Goal: Task Accomplishment & Management: Use online tool/utility

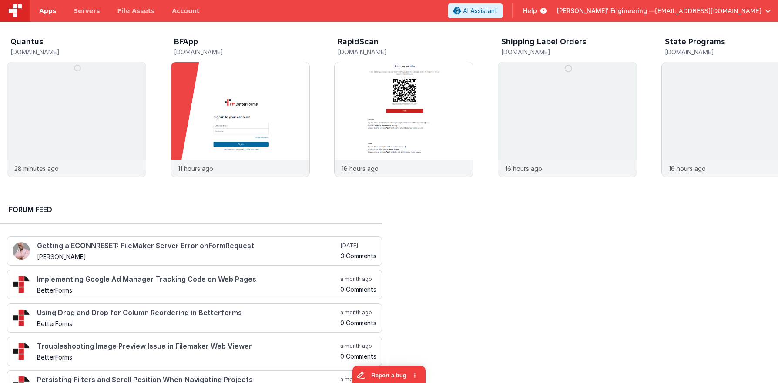
click at [50, 11] on span "Apps" at bounding box center [47, 11] width 17 height 9
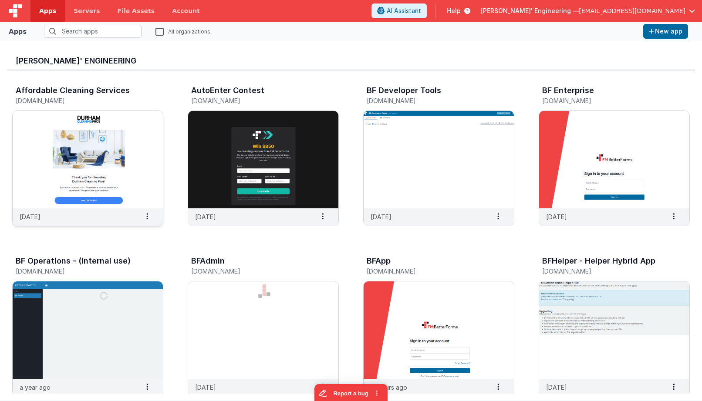
click at [105, 144] on img at bounding box center [88, 159] width 150 height 97
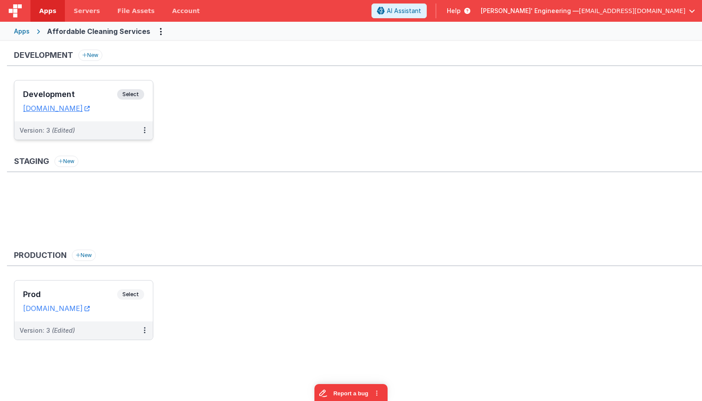
click at [139, 103] on div "Development Select" at bounding box center [83, 96] width 121 height 15
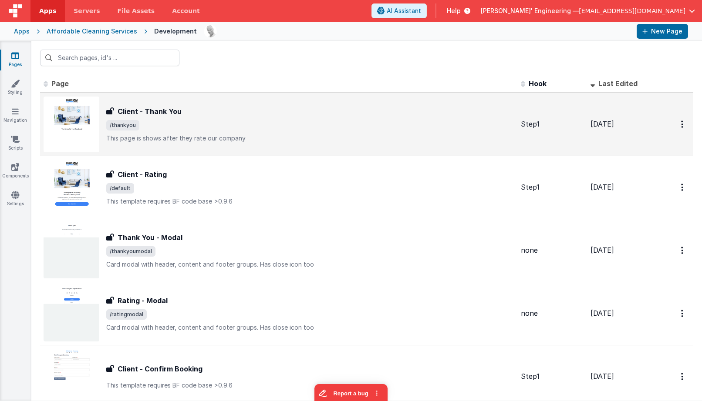
click at [101, 144] on div "Client - Thank You Client - Thank You /thankyou This page is shows after they r…" at bounding box center [279, 125] width 470 height 56
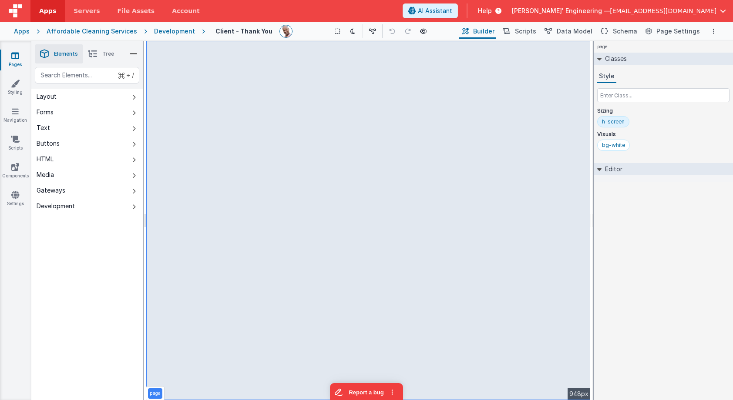
click at [686, 13] on span "[EMAIL_ADDRESS][DOMAIN_NAME]" at bounding box center [663, 11] width 107 height 9
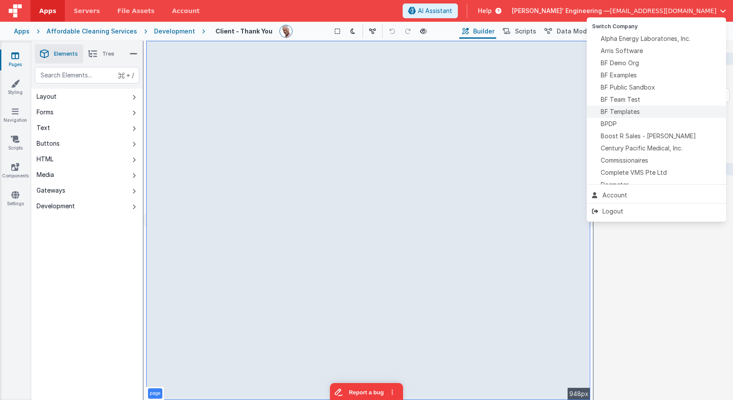
click at [631, 108] on span "BF Templates" at bounding box center [620, 111] width 39 height 9
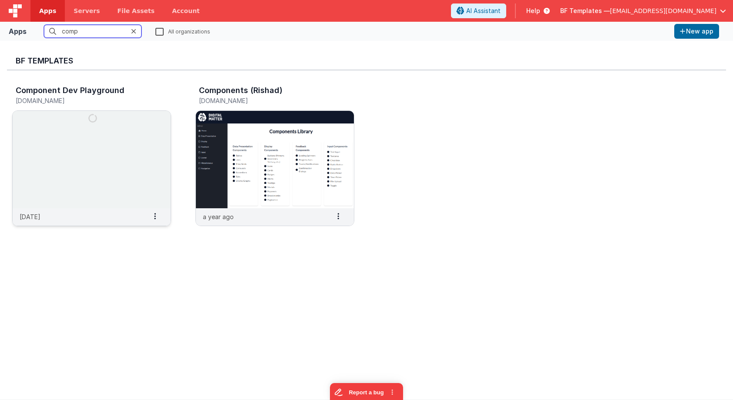
type input "comp"
click at [123, 134] on img at bounding box center [92, 159] width 158 height 97
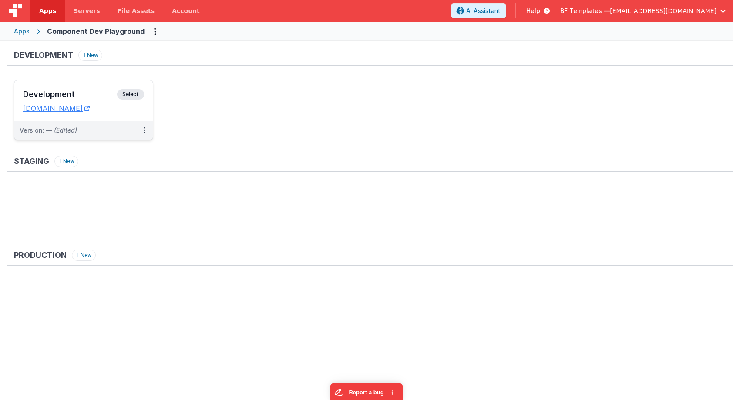
click at [107, 90] on div "Development Select" at bounding box center [83, 96] width 121 height 15
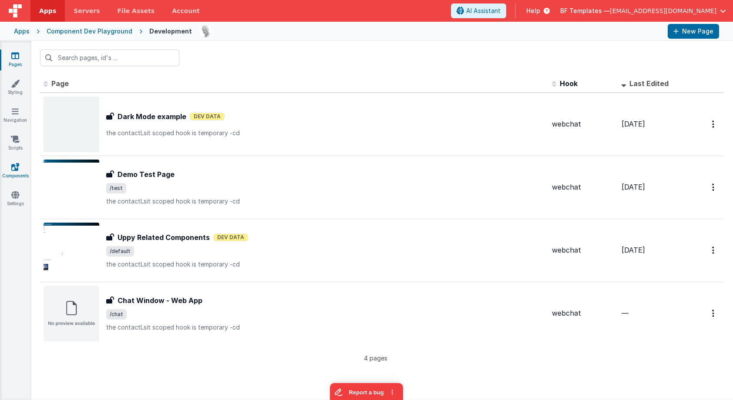
click at [16, 169] on icon at bounding box center [15, 167] width 8 height 9
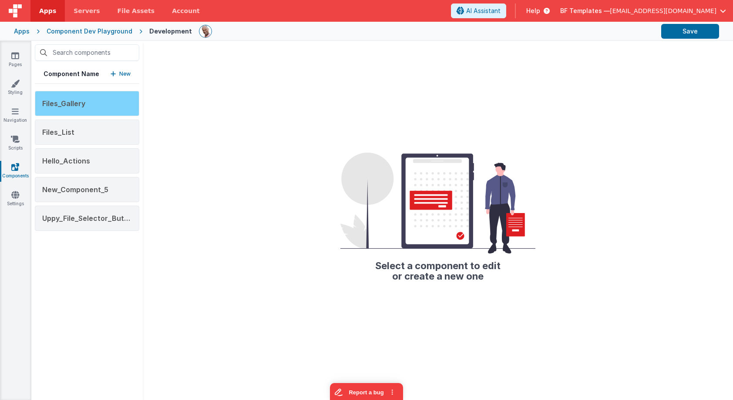
click at [103, 102] on div "Files_Gallery" at bounding box center [87, 103] width 104 height 25
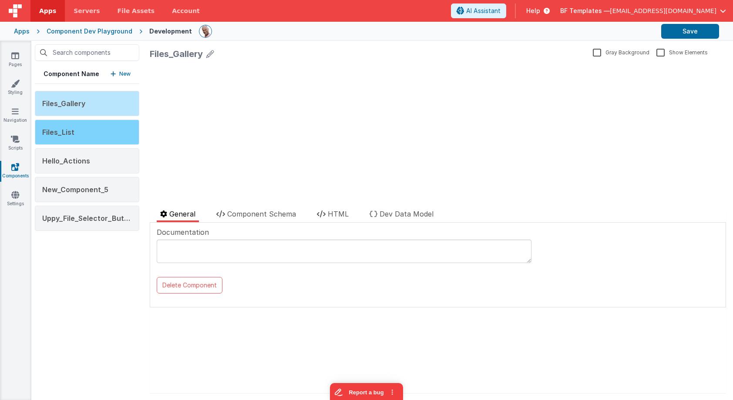
click at [102, 120] on div "Files_List" at bounding box center [87, 132] width 104 height 25
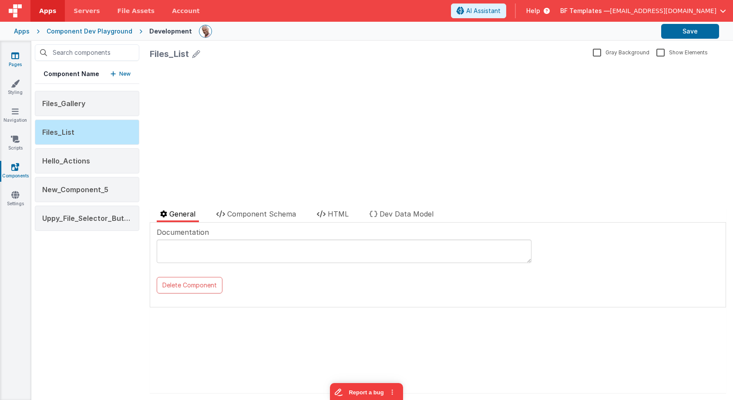
click at [15, 57] on icon at bounding box center [15, 55] width 8 height 9
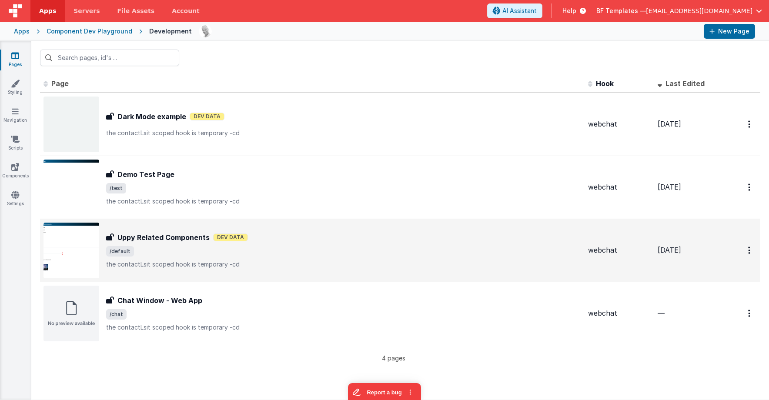
click at [177, 252] on span "/default" at bounding box center [343, 251] width 475 height 10
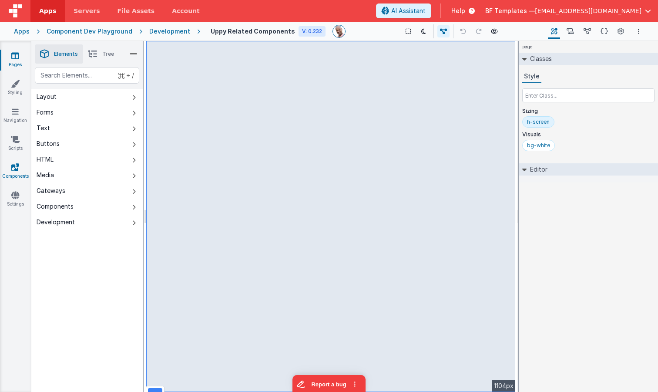
click at [13, 166] on icon at bounding box center [15, 167] width 8 height 9
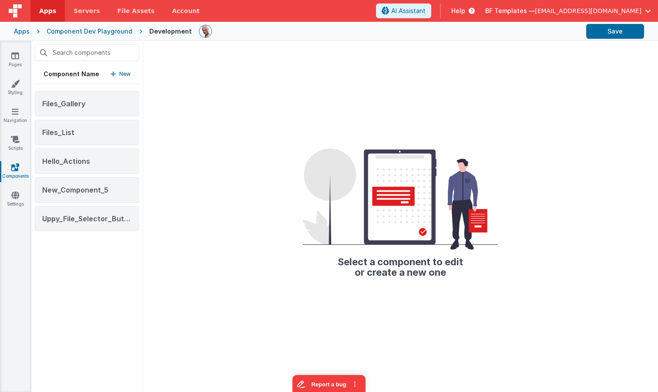
click at [122, 70] on p "New" at bounding box center [124, 74] width 11 height 9
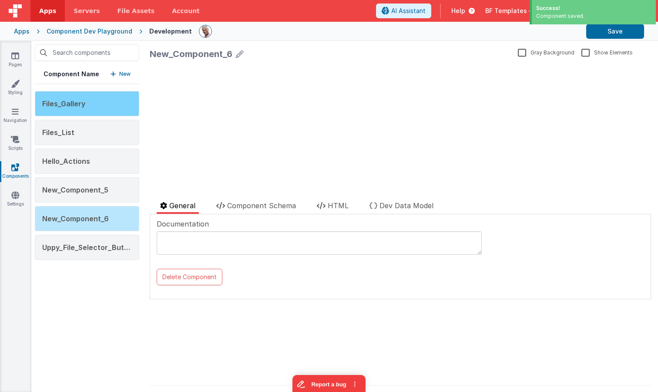
click at [72, 104] on span "Files_Gallery" at bounding box center [63, 103] width 43 height 9
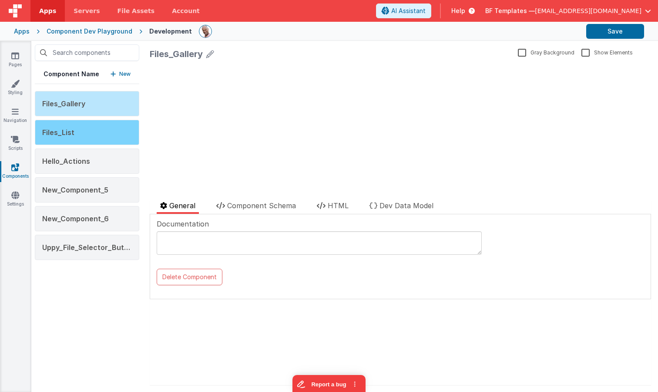
click at [103, 129] on div "Files_List" at bounding box center [87, 132] width 104 height 25
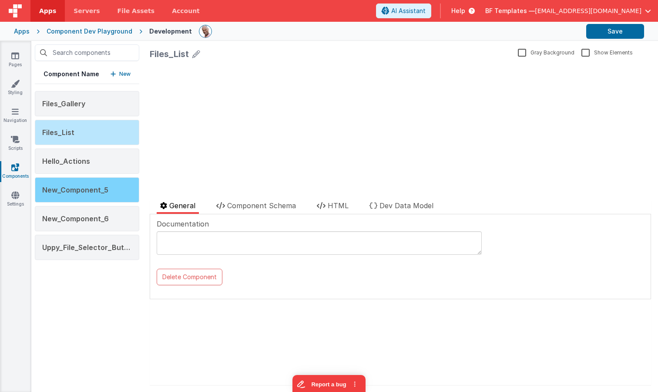
click at [111, 188] on div "New_Component_5" at bounding box center [87, 189] width 104 height 25
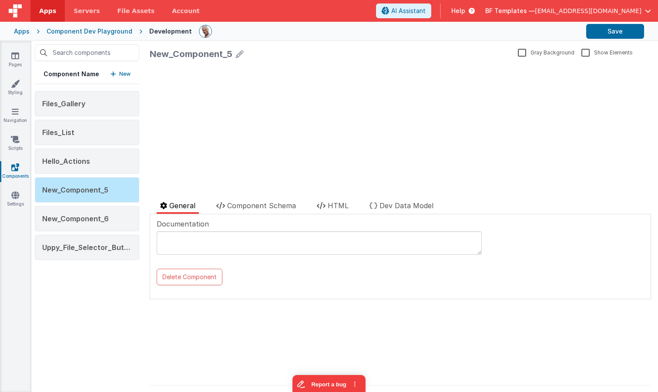
drag, startPoint x: 329, startPoint y: 200, endPoint x: 319, endPoint y: 238, distance: 39.2
click at [329, 200] on li "HTML" at bounding box center [332, 206] width 39 height 13
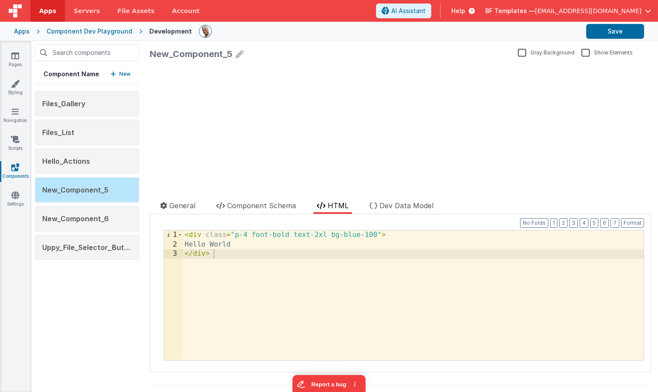
click at [312, 258] on div "< div class = "p-4 font-bold text-2xl bg-blue-100" > Hello World </ div >" at bounding box center [413, 304] width 461 height 148
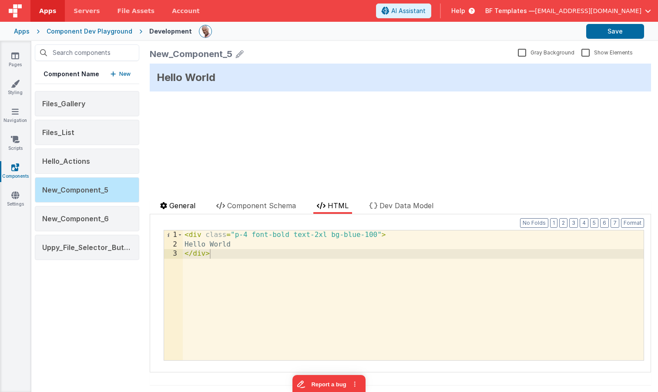
click at [191, 203] on span "General" at bounding box center [182, 205] width 26 height 9
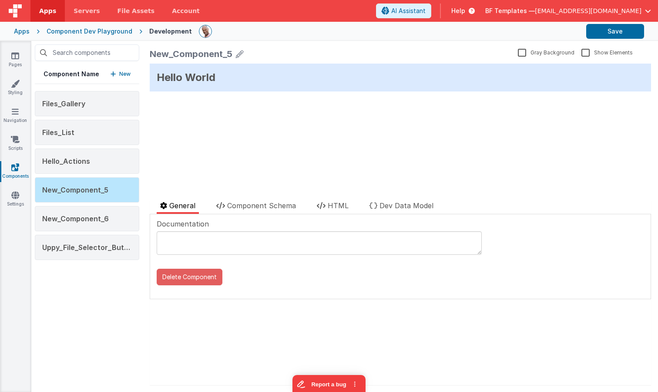
click at [192, 279] on button "Delete Component" at bounding box center [190, 277] width 66 height 17
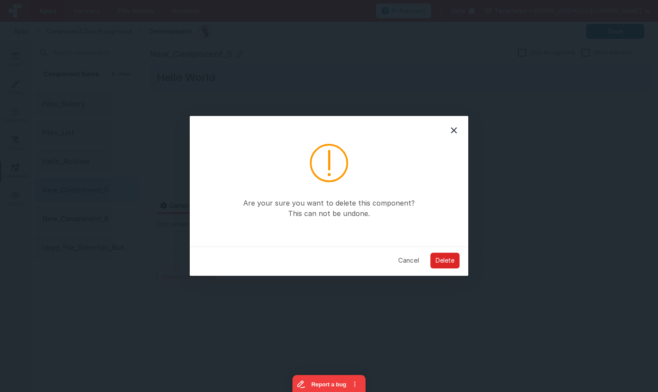
drag, startPoint x: 440, startPoint y: 257, endPoint x: 442, endPoint y: 261, distance: 4.7
click at [440, 257] on button "Delete" at bounding box center [444, 260] width 29 height 16
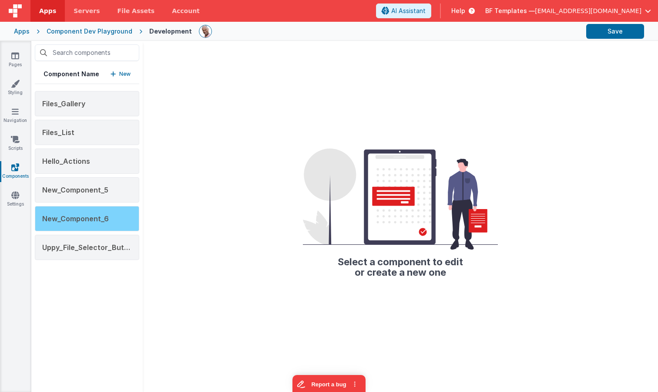
click at [108, 215] on span "New_Component_6" at bounding box center [75, 218] width 67 height 9
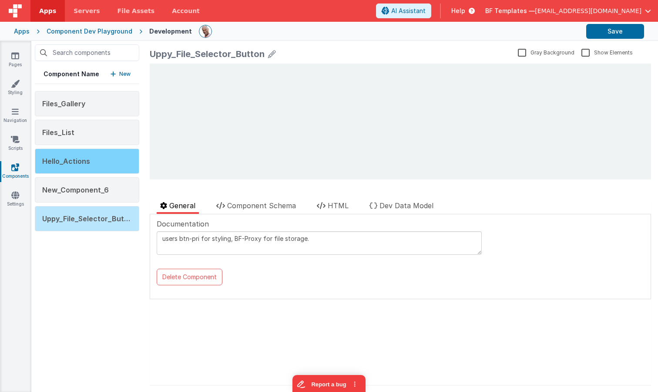
click at [82, 173] on div "Hello_Actions" at bounding box center [87, 160] width 104 height 25
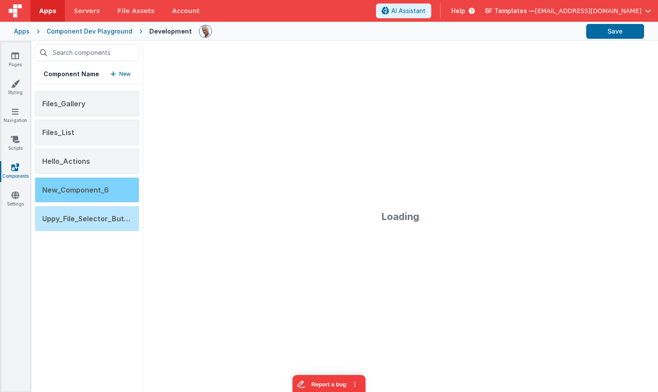
click at [85, 183] on div "New_Component_6" at bounding box center [87, 189] width 104 height 25
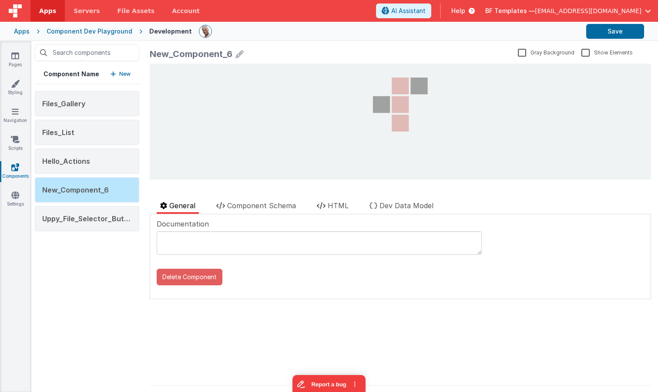
drag, startPoint x: 193, startPoint y: 279, endPoint x: 212, endPoint y: 276, distance: 19.0
click at [194, 279] on button "Delete Component" at bounding box center [190, 277] width 66 height 17
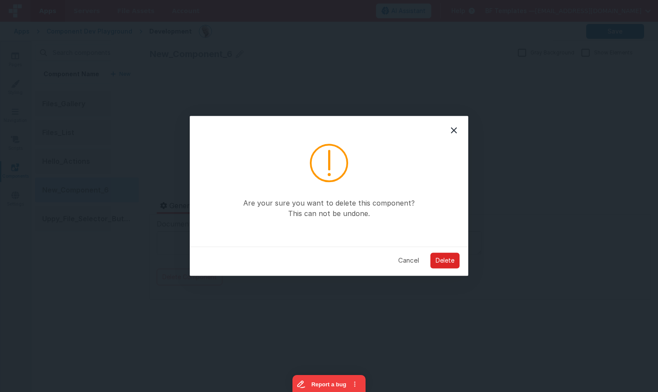
click at [446, 260] on button "Delete" at bounding box center [444, 260] width 29 height 16
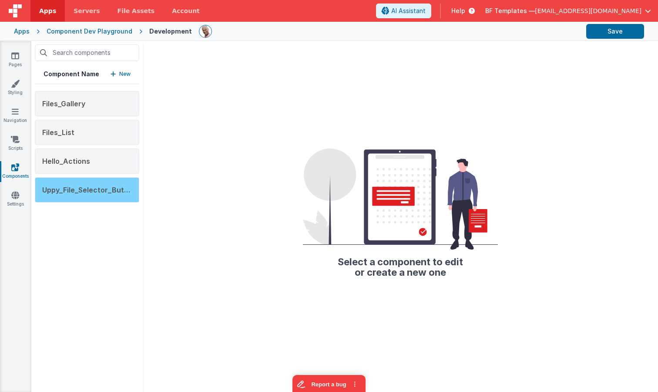
click at [81, 191] on span "Uppy_File_Selector_Button" at bounding box center [89, 189] width 94 height 9
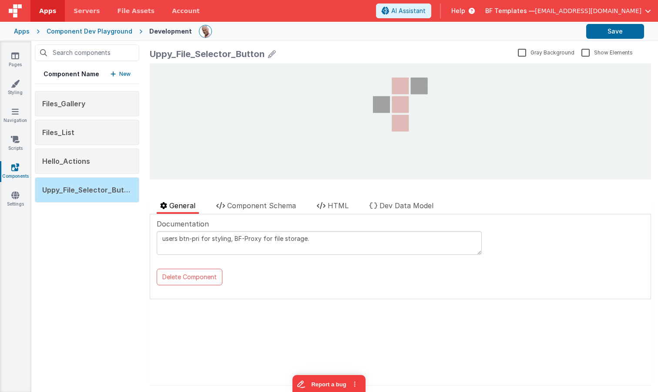
click at [312, 245] on textarea "users btn-pri for styling, BF-Proxy for file storage." at bounding box center [319, 242] width 325 height 23
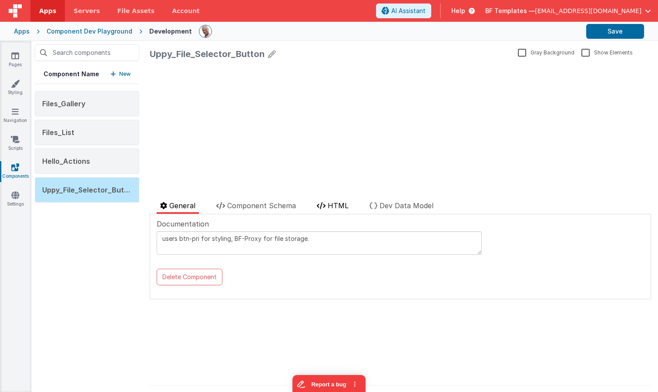
type textarea "users btn-pri for styling, BF-Proxy for file storage."
click at [323, 205] on icon at bounding box center [321, 205] width 9 height 7
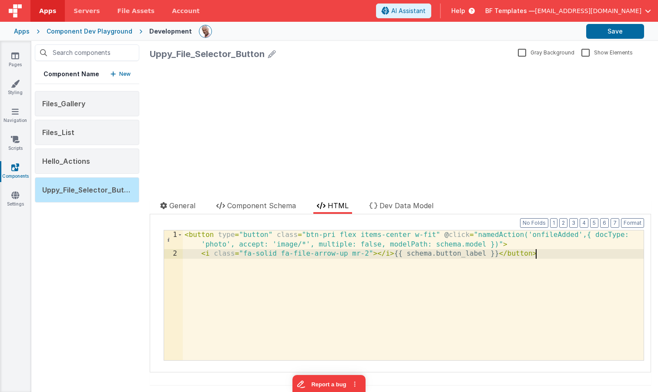
click at [316, 266] on div "< button type = "button" class = "btn-pri flex items-center w-fit" @ click = "n…" at bounding box center [413, 309] width 461 height 158
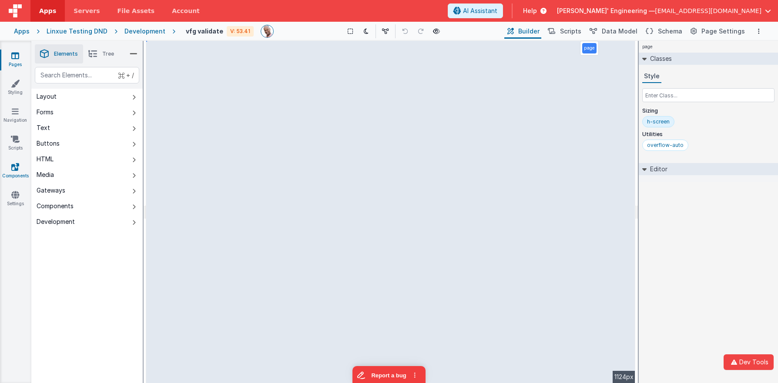
click at [16, 167] on icon at bounding box center [15, 167] width 8 height 9
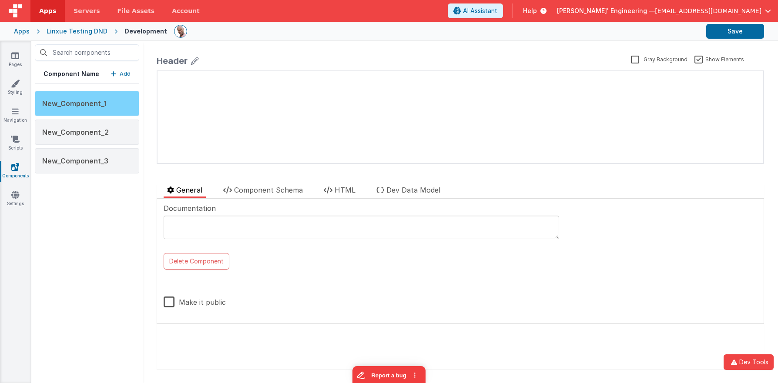
click at [100, 107] on span "New_Component_1" at bounding box center [74, 103] width 64 height 9
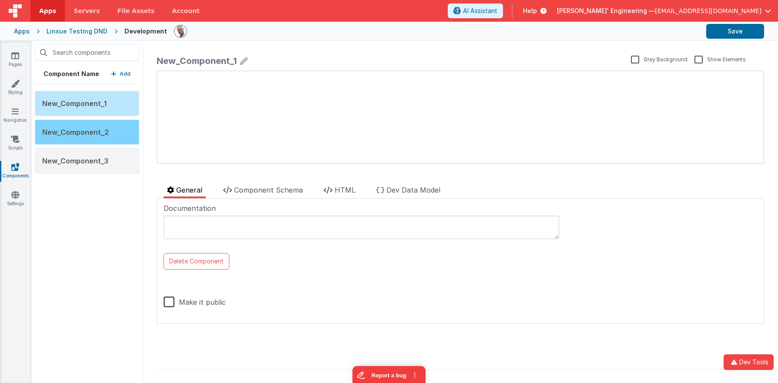
click at [123, 134] on div "New_Component_2" at bounding box center [87, 132] width 104 height 25
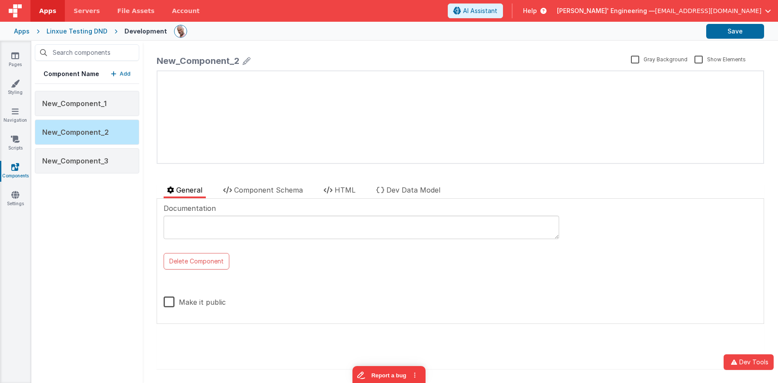
click at [128, 74] on p "Add" at bounding box center [125, 74] width 11 height 9
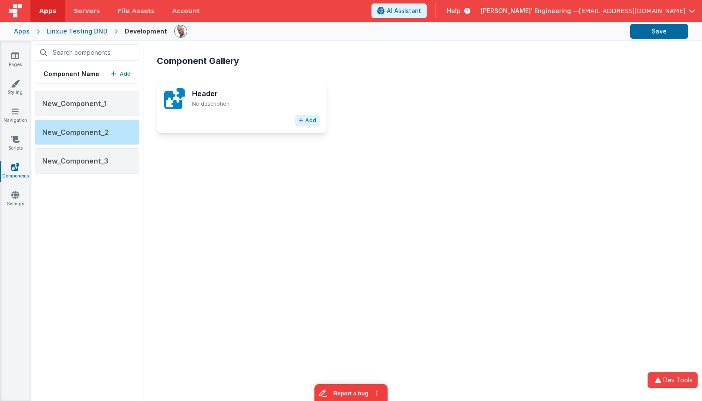
click at [311, 123] on button "Add" at bounding box center [307, 120] width 24 height 10
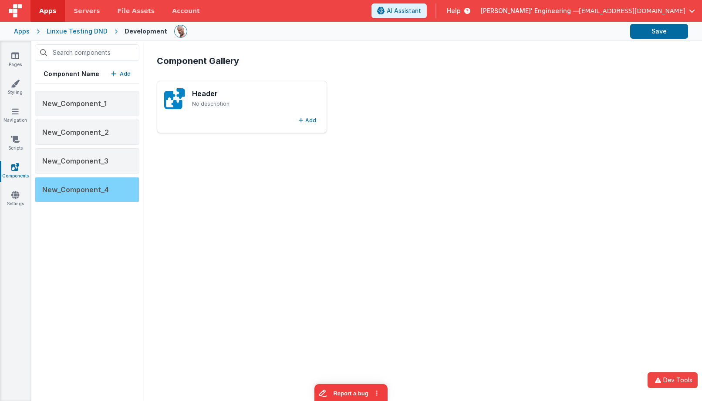
click at [103, 192] on span "New_Component_4" at bounding box center [75, 189] width 67 height 9
click at [107, 189] on span "New_Component_4" at bounding box center [75, 189] width 67 height 9
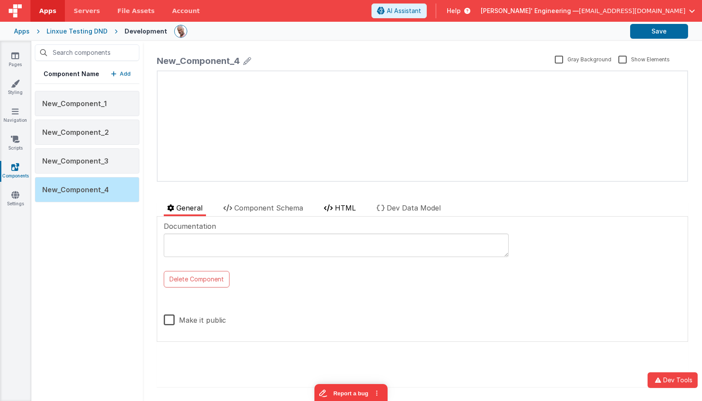
click at [339, 210] on span "HTML" at bounding box center [345, 208] width 21 height 9
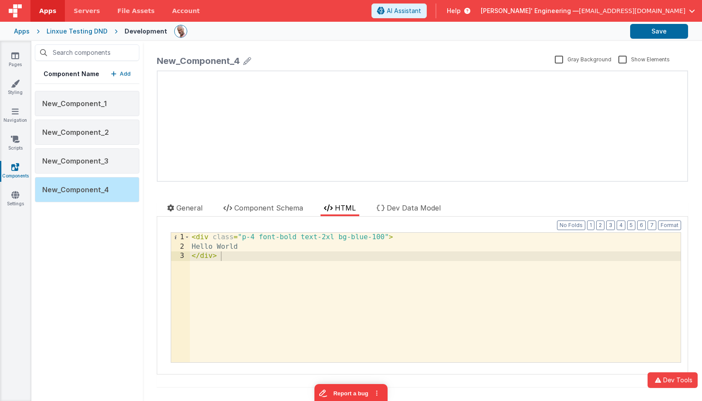
click at [298, 258] on div "< div class = "p-4 font-bold text-2xl bg-blue-100" > Hello World </ div >" at bounding box center [435, 307] width 490 height 148
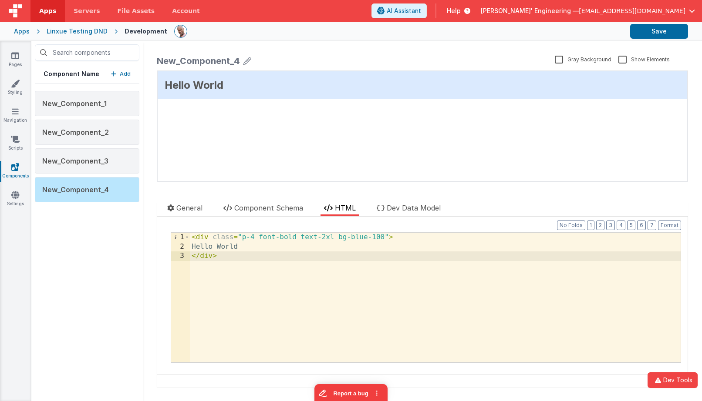
click at [123, 70] on p "Add" at bounding box center [125, 74] width 11 height 9
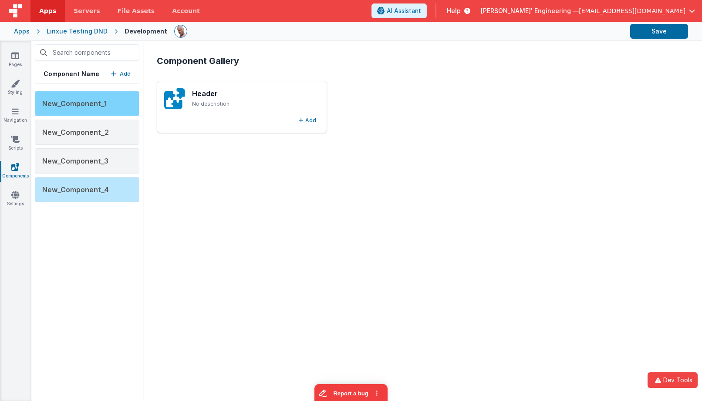
click at [123, 104] on div "New_Component_1" at bounding box center [87, 103] width 104 height 25
click at [105, 106] on span "New_Component_1" at bounding box center [74, 103] width 64 height 9
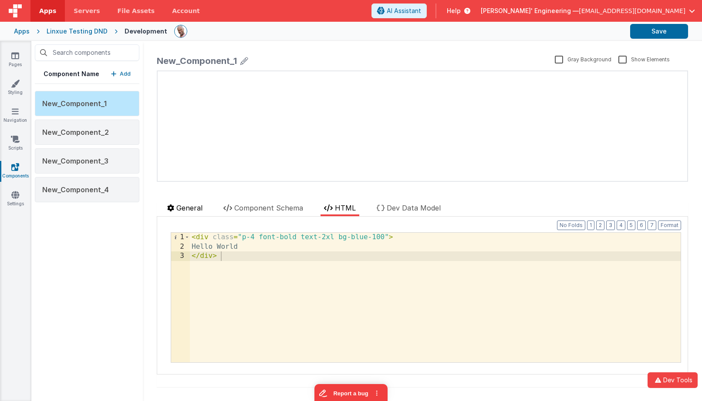
click at [194, 208] on span "General" at bounding box center [189, 208] width 26 height 9
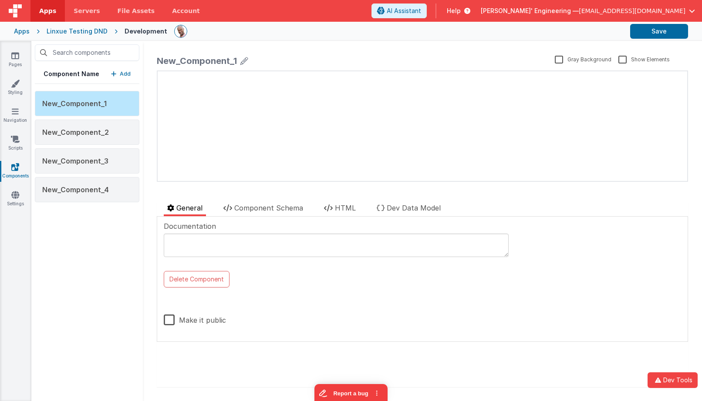
click at [256, 309] on div "Make it public" at bounding box center [250, 314] width 172 height 34
click at [349, 383] on button "Report a bug" at bounding box center [350, 392] width 73 height 18
click at [483, 258] on div "Documentation" at bounding box center [336, 242] width 345 height 43
click at [677, 25] on div at bounding box center [677, 27] width 9 height 9
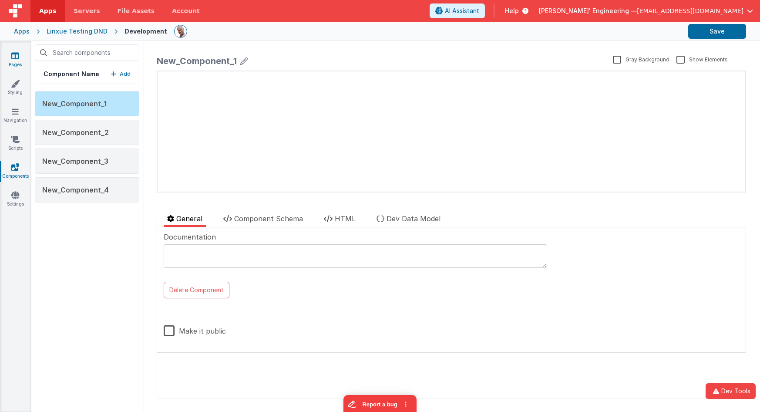
click at [16, 58] on icon at bounding box center [15, 55] width 8 height 9
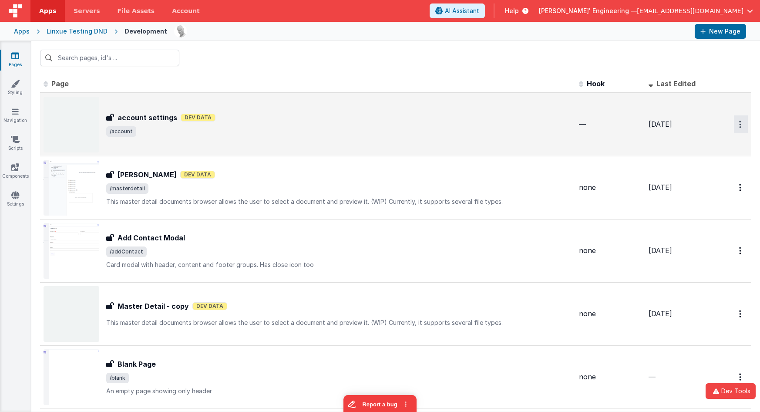
click at [741, 125] on button "Options" at bounding box center [741, 124] width 14 height 18
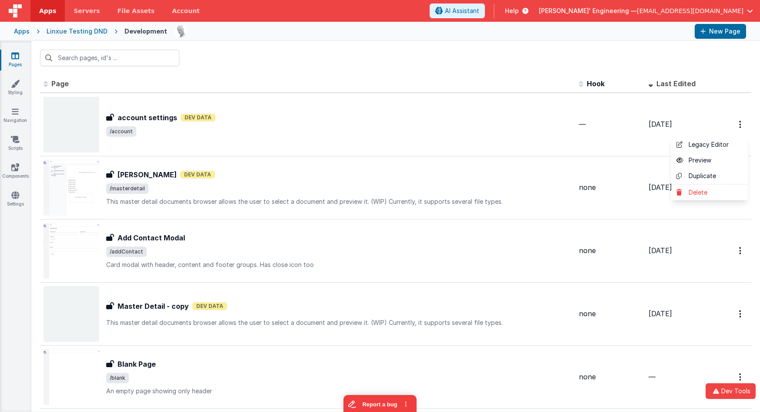
click at [738, 124] on button at bounding box center [380, 206] width 760 height 412
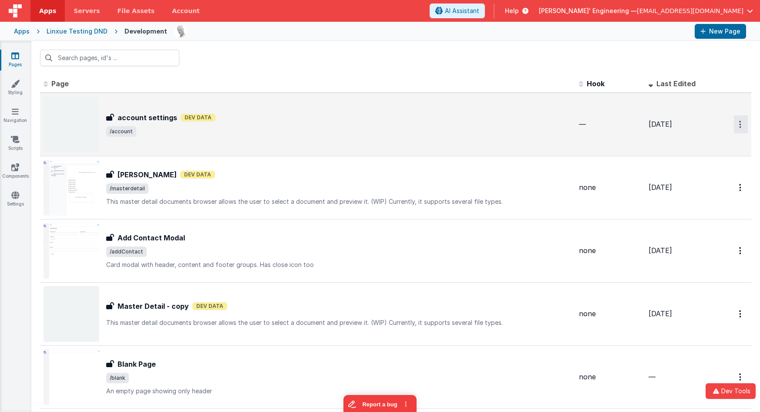
click at [734, 125] on button "Options" at bounding box center [741, 124] width 14 height 18
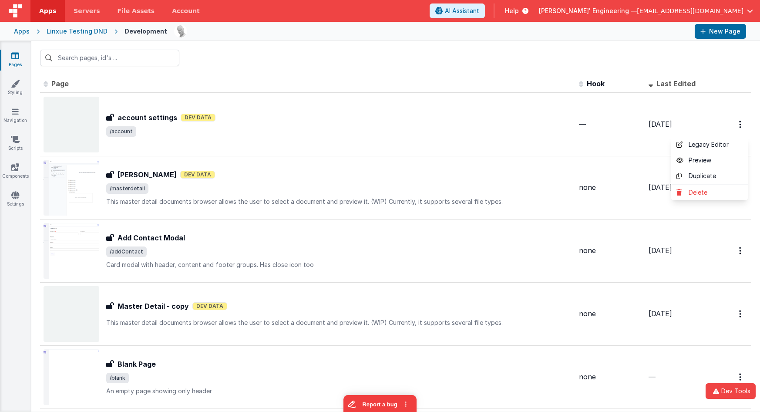
click at [610, 35] on button at bounding box center [380, 206] width 760 height 412
click at [12, 173] on link "Components" at bounding box center [15, 171] width 31 height 17
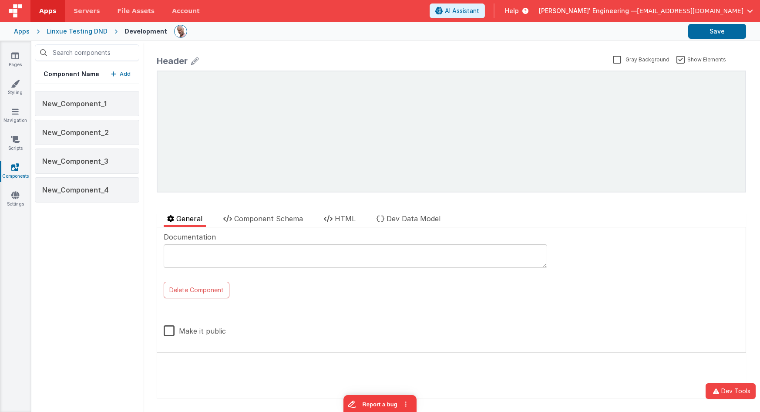
click at [117, 75] on button "Add" at bounding box center [121, 74] width 20 height 9
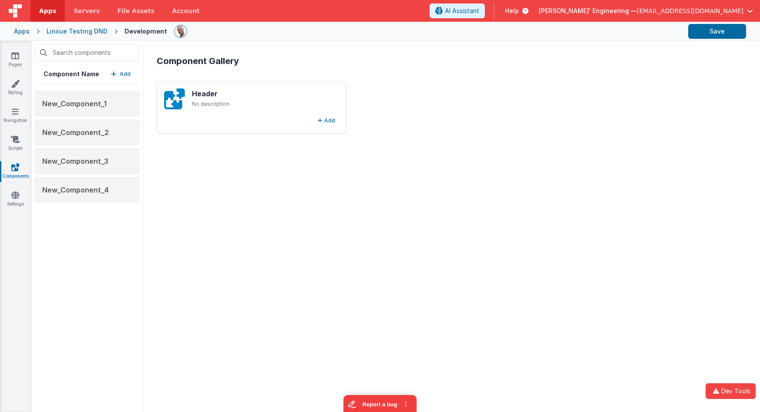
click at [632, 106] on div "Header No description Add" at bounding box center [451, 107] width 589 height 52
click at [316, 248] on div "Component Gallery Header No description Add" at bounding box center [451, 226] width 603 height 357
click at [20, 56] on link "Pages" at bounding box center [15, 59] width 31 height 17
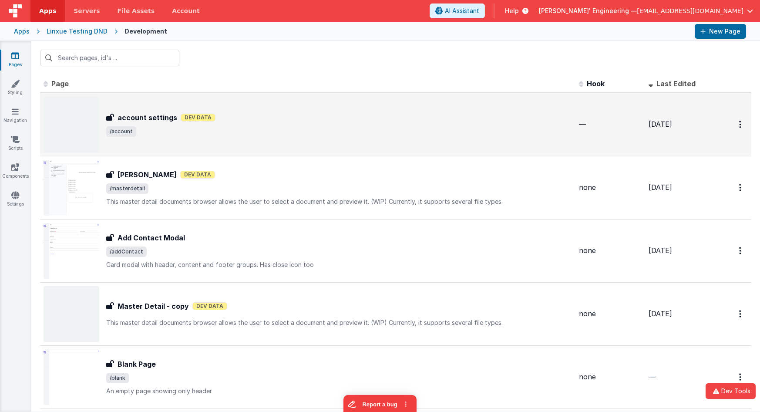
click at [174, 118] on h3 "account settings" at bounding box center [147, 117] width 60 height 10
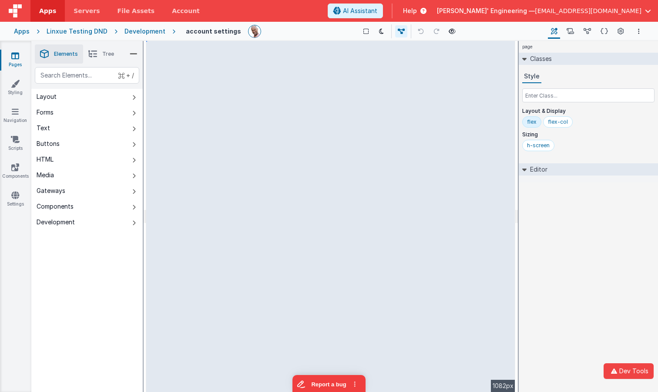
click at [600, 353] on div "page Classes Style Layout & Display flex flex-col Sizing h-screen Editor DEV: F…" at bounding box center [588, 216] width 139 height 351
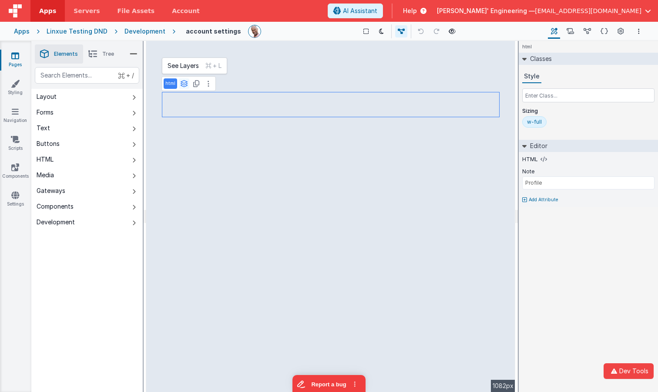
click at [185, 84] on icon at bounding box center [184, 83] width 8 height 7
click at [180, 124] on button "group" at bounding box center [182, 126] width 36 height 10
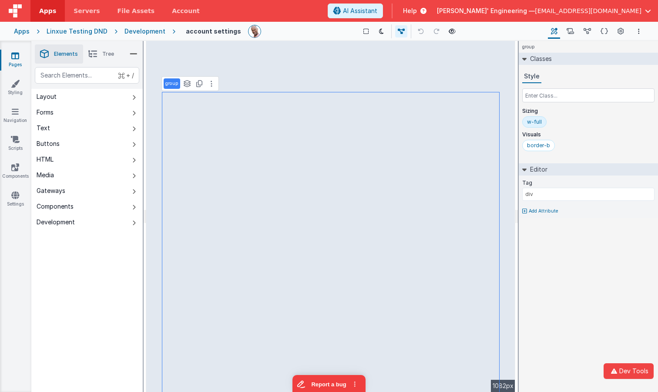
click at [589, 299] on div "group Classes Style Sizing w-full Visuals border-b Editor Tag div Add Attribute…" at bounding box center [588, 216] width 139 height 351
click at [561, 236] on div "group Classes Style Sizing w-full Visuals border-b Editor Tag div Add Attribute…" at bounding box center [588, 216] width 139 height 351
click at [617, 369] on icon "button" at bounding box center [614, 371] width 10 height 6
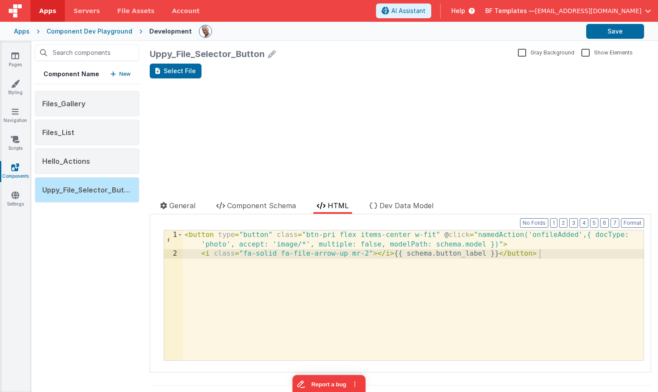
click at [14, 172] on link "Components" at bounding box center [15, 171] width 31 height 17
click at [535, 14] on span "BF Templates —" at bounding box center [510, 11] width 50 height 9
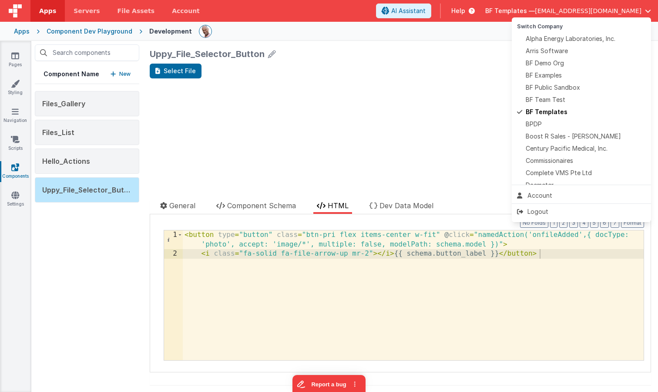
click at [30, 34] on button at bounding box center [329, 196] width 658 height 392
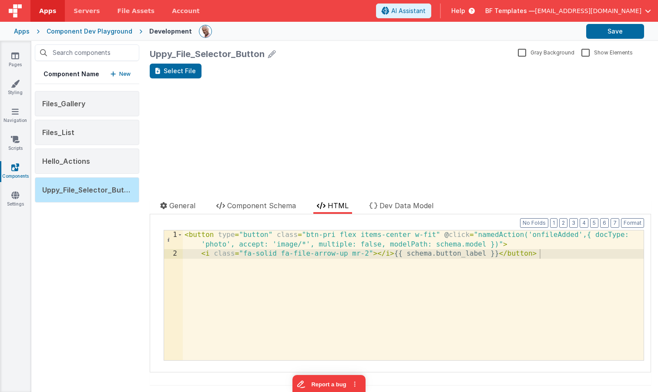
click at [27, 29] on div "Apps" at bounding box center [22, 31] width 16 height 9
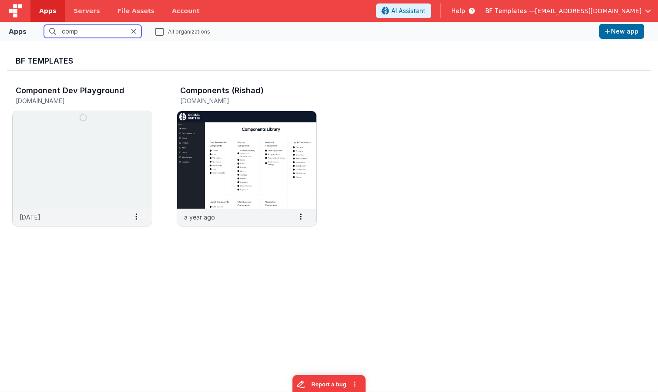
drag, startPoint x: 89, startPoint y: 32, endPoint x: 21, endPoint y: 27, distance: 67.6
click at [21, 27] on div "Apps comp All organizations New app" at bounding box center [329, 31] width 658 height 19
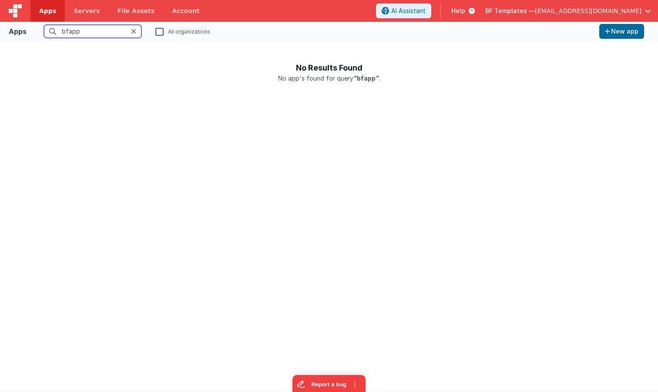
type input "bfapp"
drag, startPoint x: 157, startPoint y: 30, endPoint x: 168, endPoint y: 41, distance: 16.0
click at [158, 30] on label "All organizations" at bounding box center [182, 31] width 55 height 8
click at [0, 0] on input "All organizations" at bounding box center [0, 0] width 0 height 0
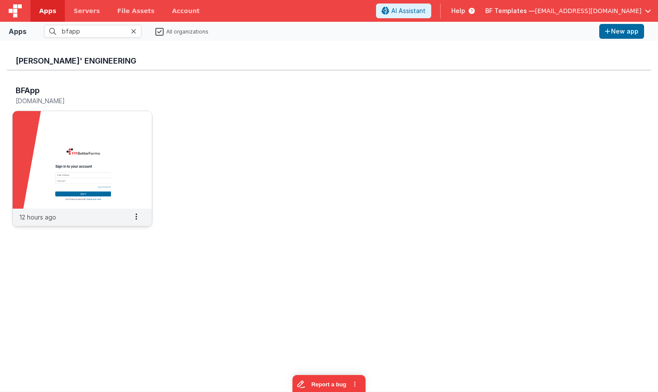
click at [60, 131] on img at bounding box center [82, 159] width 139 height 97
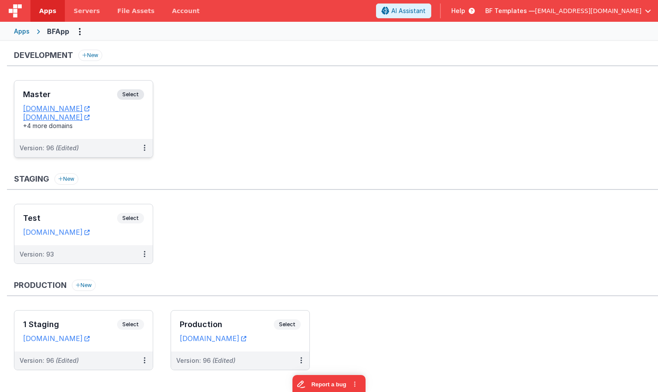
click at [143, 89] on div "Master Select" at bounding box center [83, 96] width 121 height 15
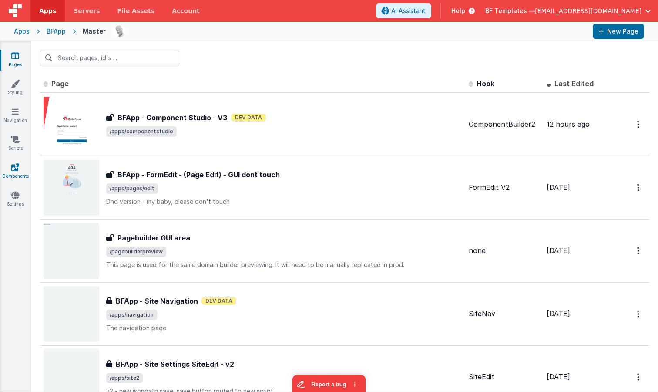
click at [17, 166] on icon at bounding box center [15, 167] width 8 height 9
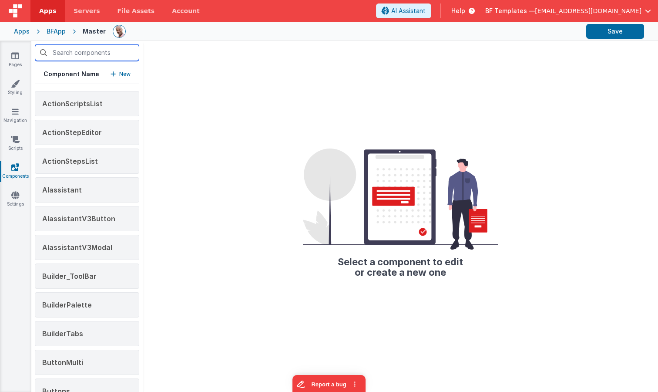
click at [92, 52] on input "text" at bounding box center [87, 52] width 104 height 17
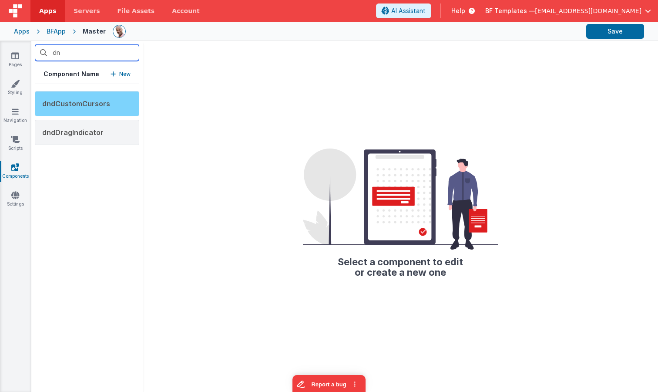
type input "dn"
click at [114, 105] on div "dndCustomCursors" at bounding box center [87, 103] width 104 height 25
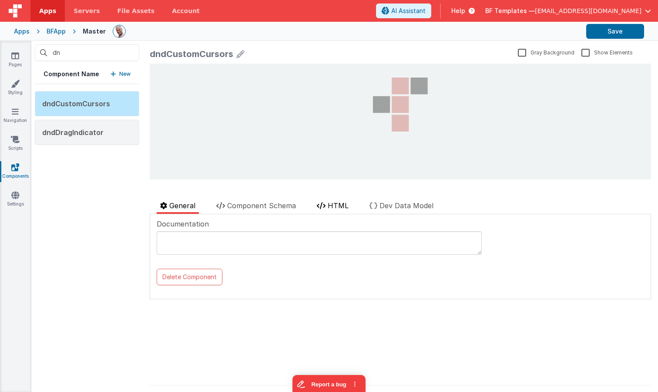
click at [328, 206] on li "HTML" at bounding box center [332, 206] width 39 height 13
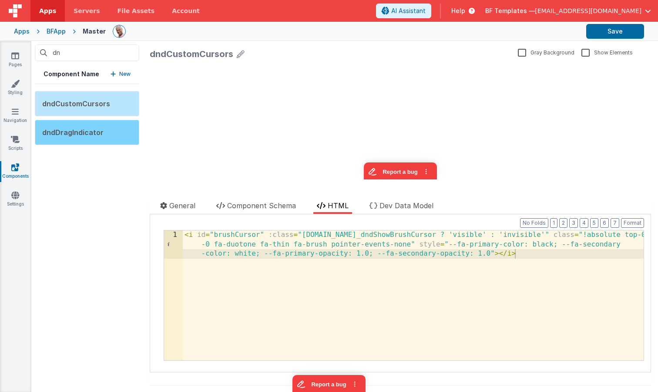
click at [78, 139] on div "dndDragIndicator" at bounding box center [87, 132] width 104 height 25
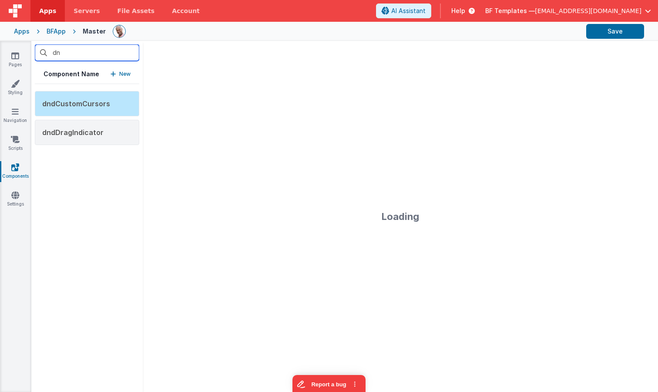
drag, startPoint x: 70, startPoint y: 51, endPoint x: 40, endPoint y: 49, distance: 29.7
click at [40, 49] on input "dn" at bounding box center [87, 52] width 104 height 17
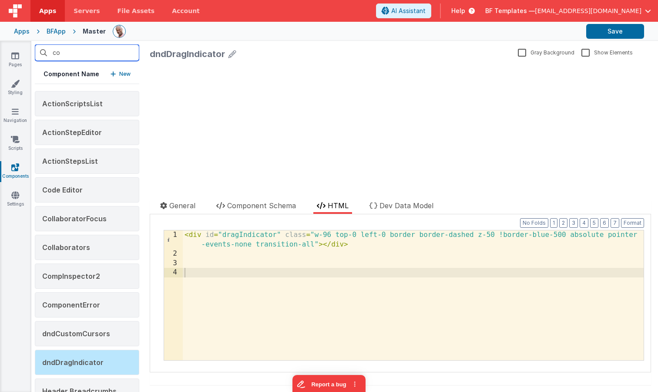
type input "com"
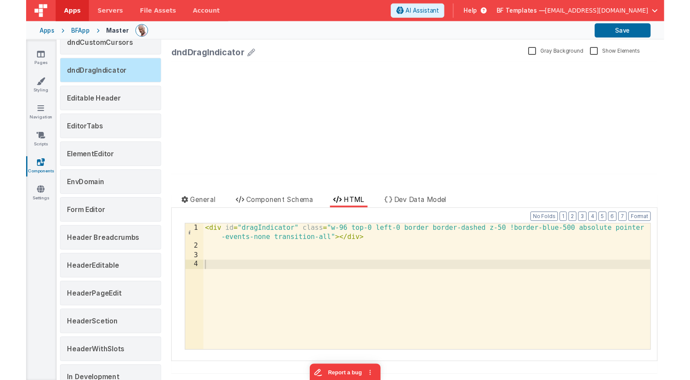
scroll to position [524, 0]
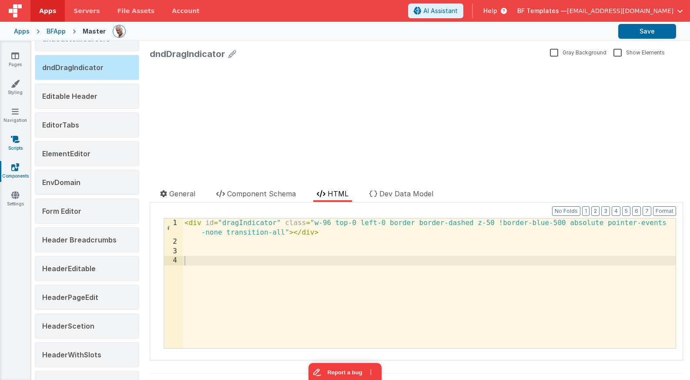
click at [14, 137] on icon at bounding box center [15, 139] width 9 height 9
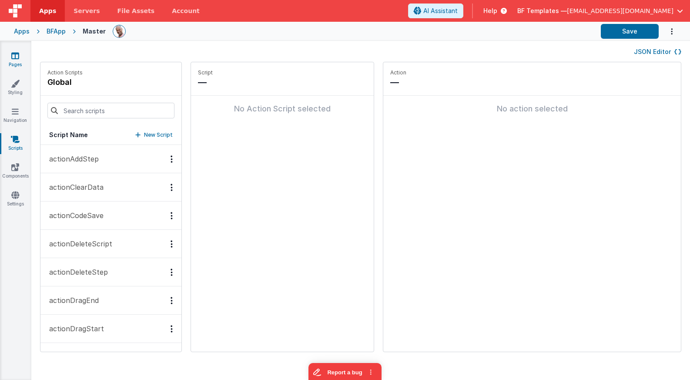
click at [16, 58] on icon at bounding box center [15, 55] width 8 height 9
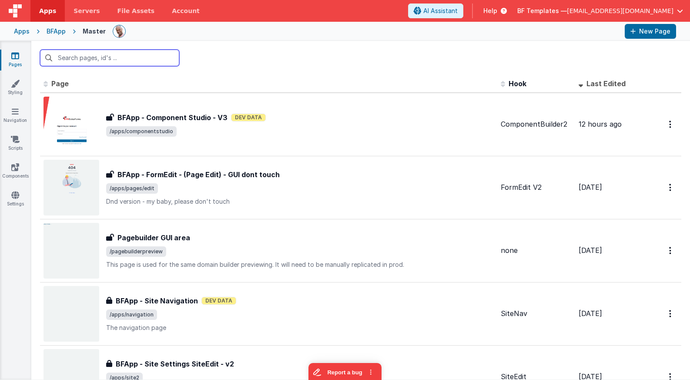
click at [91, 57] on input "text" at bounding box center [109, 58] width 139 height 17
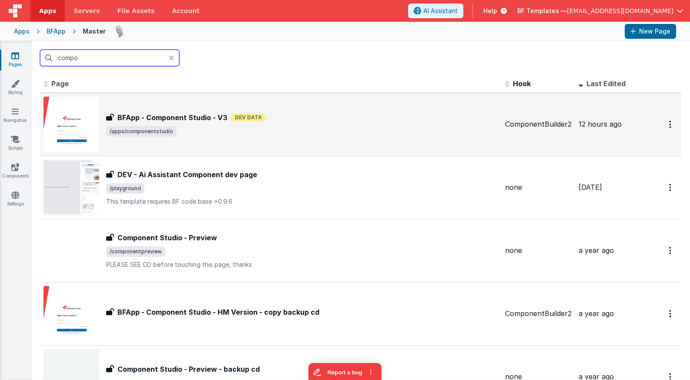
scroll to position [2, 0]
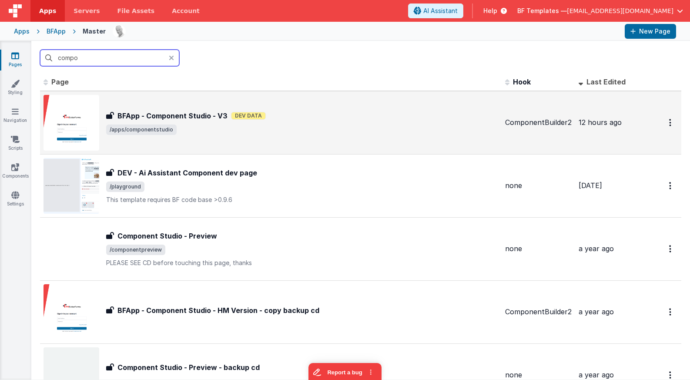
type input "compo"
click at [173, 108] on div "BFApp - Component Studio - V3 BFApp - Component Studio - V3 Dev Data /apps/comp…" at bounding box center [271, 123] width 455 height 56
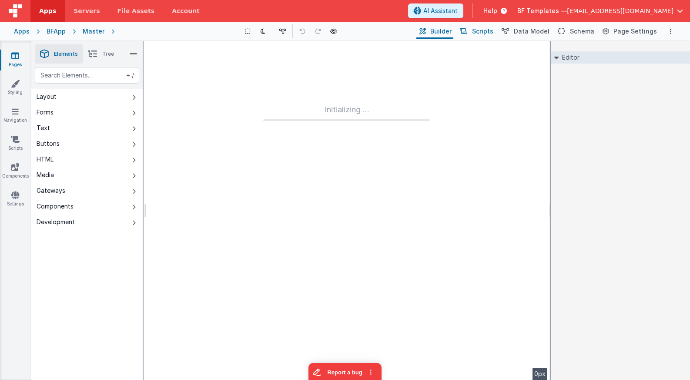
click at [483, 34] on span "Scripts" at bounding box center [482, 31] width 21 height 9
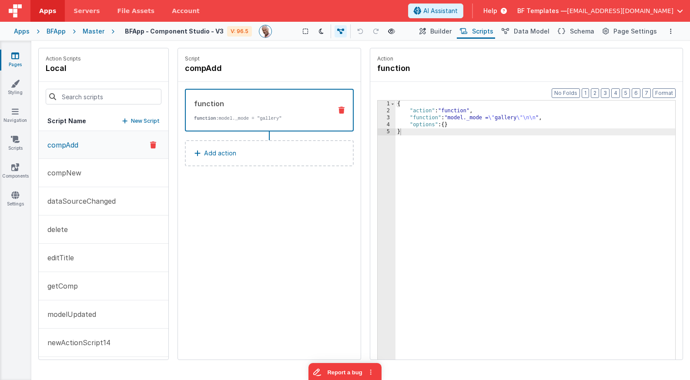
click at [78, 144] on p "compAdd" at bounding box center [60, 145] width 36 height 10
click at [465, 120] on div "{ "action" : "function" , "function" : "model._mode = \" gallery \"\n\n " , "op…" at bounding box center [536, 251] width 280 height 300
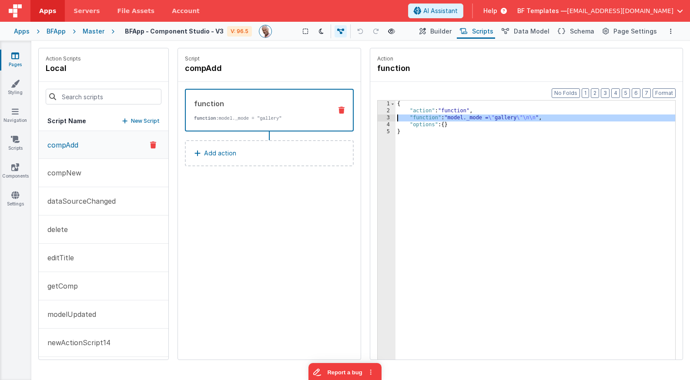
click at [386, 118] on div "3" at bounding box center [387, 117] width 18 height 7
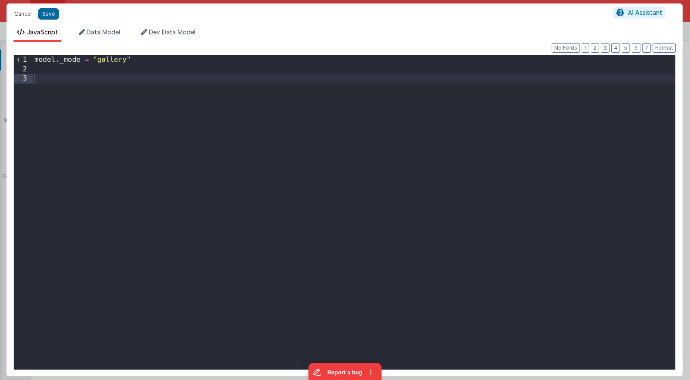
drag, startPoint x: 21, startPoint y: 14, endPoint x: 29, endPoint y: 18, distance: 8.6
click at [21, 14] on button "Cancel" at bounding box center [23, 14] width 26 height 12
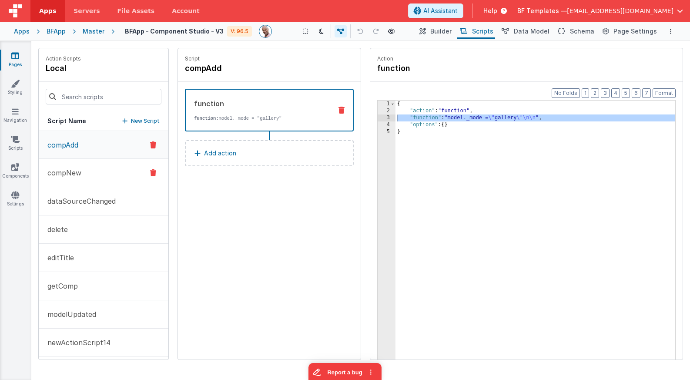
click at [107, 177] on button "compNew" at bounding box center [104, 173] width 130 height 28
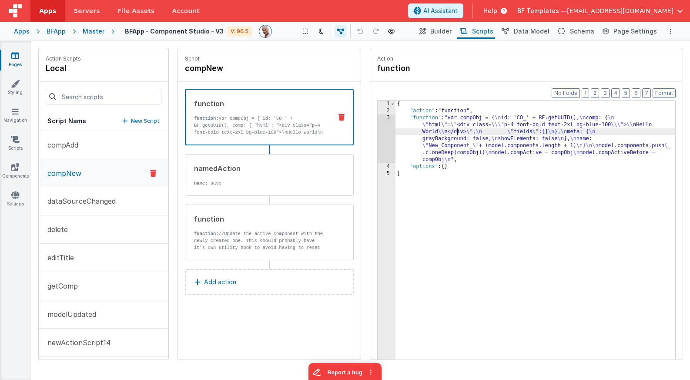
drag, startPoint x: 457, startPoint y: 128, endPoint x: 378, endPoint y: 135, distance: 79.9
click at [457, 128] on div "{ "action" : "function" , "function" : "var compObj = { \n id: 'CO_' + BF.getUU…" at bounding box center [536, 251] width 280 height 300
click at [387, 135] on div "3" at bounding box center [387, 138] width 18 height 49
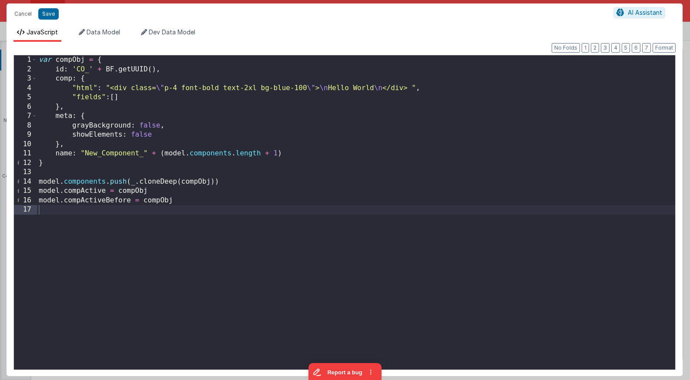
click at [170, 91] on div "var compObj = { id : 'CO_' + BF . getUUID ( ) , comp : { "html" : "<div class= …" at bounding box center [356, 221] width 638 height 333
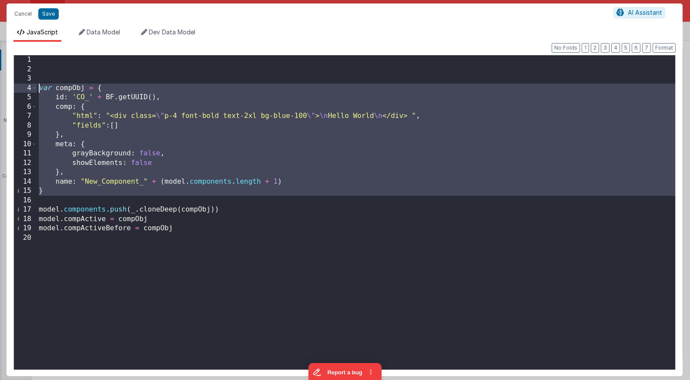
drag, startPoint x: 113, startPoint y: 196, endPoint x: 24, endPoint y: 86, distance: 141.1
click at [24, 86] on div "1 2 3 4 5 6 7 8 9 10 11 12 13 14 15 16 17 18 19 20 var compObj = { id : 'CO_' +…" at bounding box center [344, 212] width 662 height 315
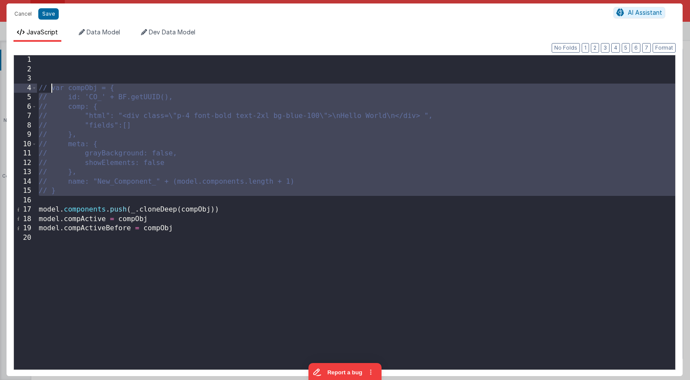
click at [63, 66] on div "// var compObj = { // id: 'CO_' + BF.getUUID(), // comp: { // "html": "<div cla…" at bounding box center [356, 221] width 638 height 333
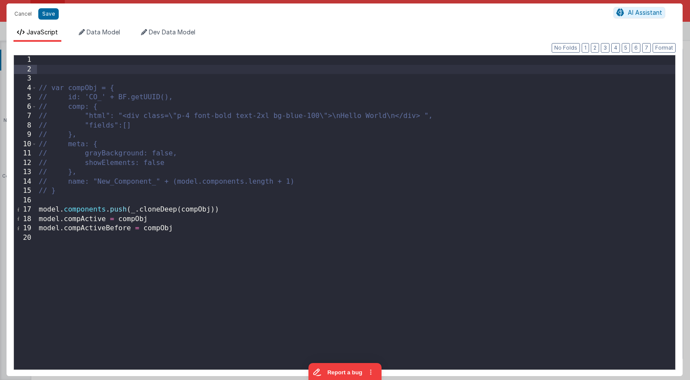
click at [78, 87] on div "// var compObj = { // id: 'CO_' + BF.getUUID(), // comp: { // "html": "<div cla…" at bounding box center [356, 221] width 638 height 333
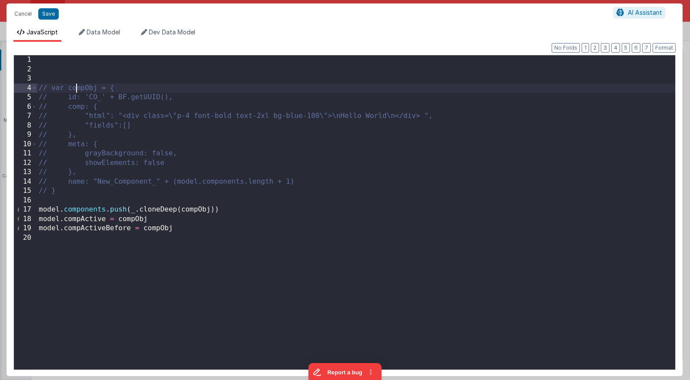
click at [78, 87] on div "// var compObj = { // id: 'CO_' + BF.getUUID(), // comp: { // "html": "<div cla…" at bounding box center [356, 221] width 638 height 333
click at [56, 60] on div "// var compObj = { // id: 'CO_' + BF.getUUID(), // comp: { // "html": "<div cla…" at bounding box center [356, 221] width 638 height 333
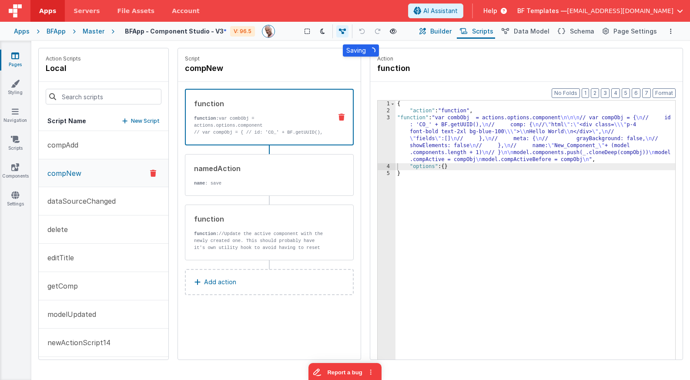
click at [446, 34] on span "Builder" at bounding box center [440, 31] width 21 height 9
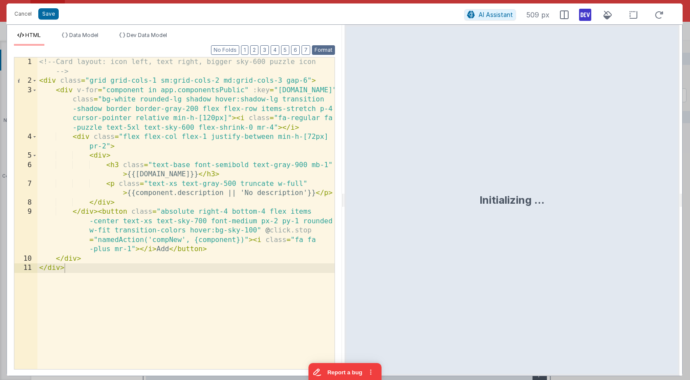
click at [326, 49] on button "Format" at bounding box center [323, 50] width 23 height 10
click at [224, 241] on div "<!-- Card layout: icon left, text right, bigger sky-600 puzzle icon --> < div c…" at bounding box center [185, 227] width 297 height 340
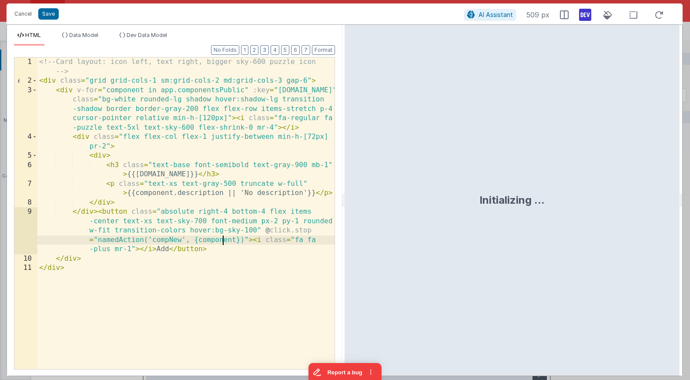
click at [224, 241] on div "<!-- Card layout: icon left, text right, bigger sky-600 puzzle icon --> < div c…" at bounding box center [185, 227] width 297 height 340
click at [48, 19] on button "Save" at bounding box center [48, 13] width 20 height 11
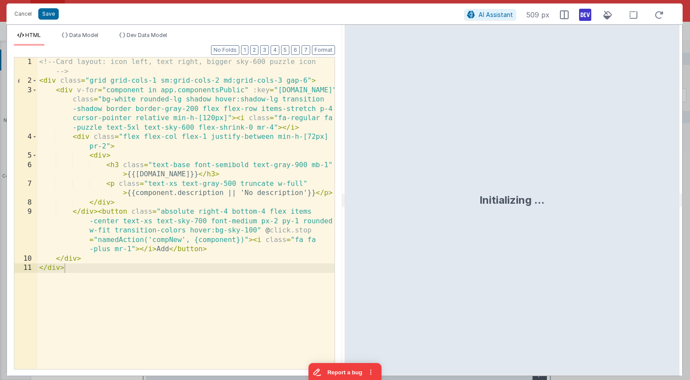
click at [220, 173] on div "<!-- Card layout: icon left, text right, bigger sky-600 puzzle icon --> < div c…" at bounding box center [185, 227] width 297 height 340
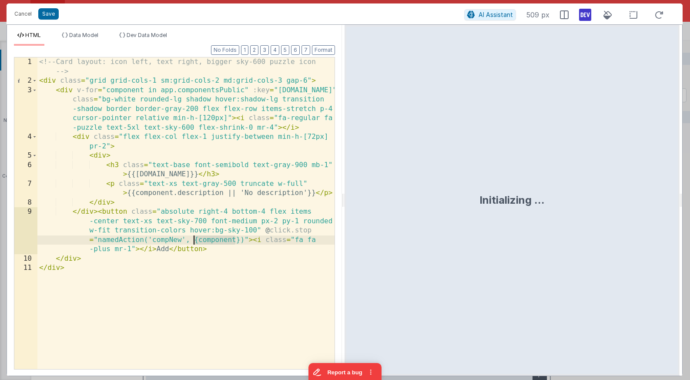
drag, startPoint x: 236, startPoint y: 240, endPoint x: 198, endPoint y: 241, distance: 38.3
click at [195, 241] on div "<!-- Card layout: icon left, text right, bigger sky-600 puzzle icon --> < div c…" at bounding box center [185, 227] width 297 height 340
click at [198, 241] on div "<!-- Card layout: icon left, text right, bigger sky-600 puzzle icon --> < div c…" at bounding box center [185, 227] width 297 height 340
click at [212, 241] on div "<!-- Card layout: icon left, text right, bigger sky-600 puzzle icon --> < div c…" at bounding box center [185, 227] width 297 height 340
click at [214, 241] on div "<!-- Card layout: icon left, text right, bigger sky-600 puzzle icon --> < div c…" at bounding box center [185, 227] width 297 height 340
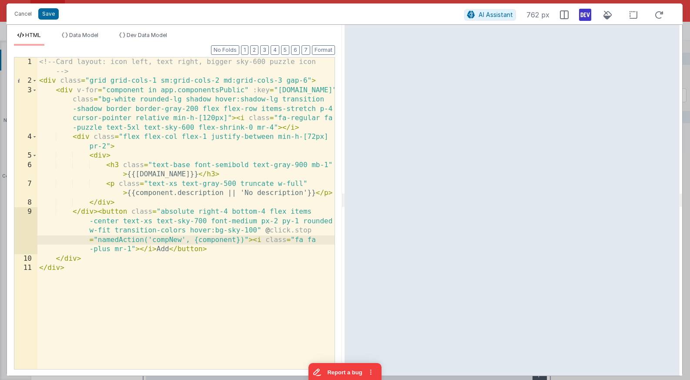
click at [166, 240] on div "<!-- Card layout: icon left, text right, bigger sky-600 puzzle icon --> < div c…" at bounding box center [185, 227] width 297 height 340
click at [165, 240] on div "<!-- Card layout: icon left, text right, bigger sky-600 puzzle icon --> < div c…" at bounding box center [185, 227] width 297 height 340
click at [54, 13] on button "Save" at bounding box center [48, 13] width 20 height 11
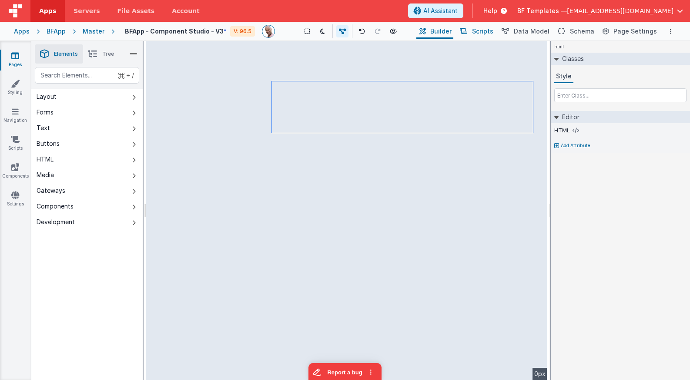
click at [489, 35] on button "Scripts" at bounding box center [476, 31] width 38 height 15
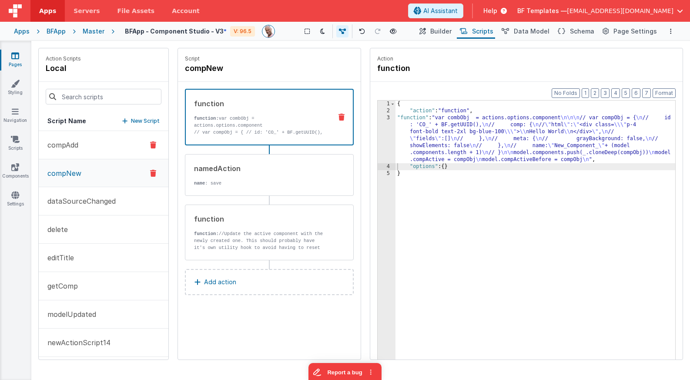
click at [95, 141] on button "compAdd" at bounding box center [104, 145] width 130 height 28
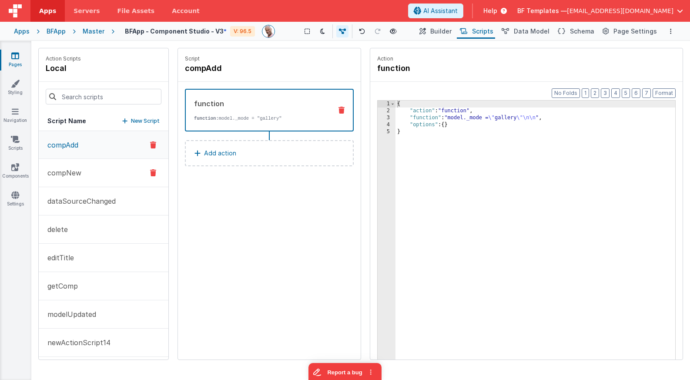
click at [81, 174] on button "compNew" at bounding box center [104, 173] width 130 height 28
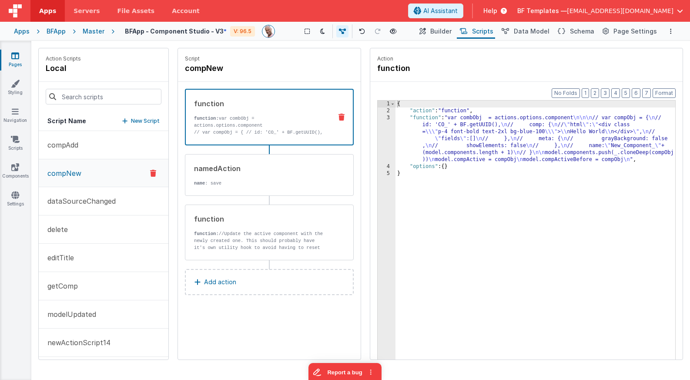
click at [454, 131] on div "{ "action" : "function" , "function" : "var combObj = actions.options.component…" at bounding box center [536, 251] width 280 height 300
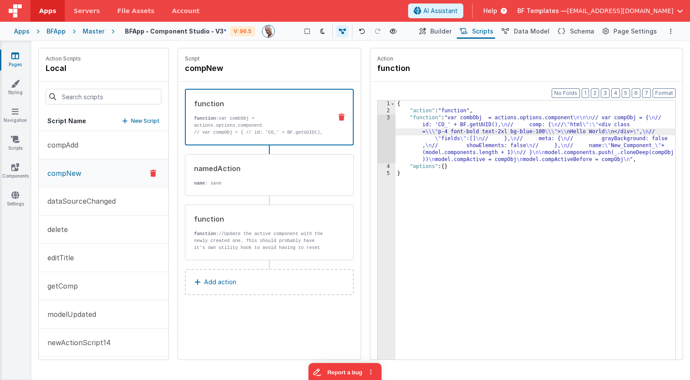
click at [382, 127] on div "3" at bounding box center [387, 138] width 18 height 49
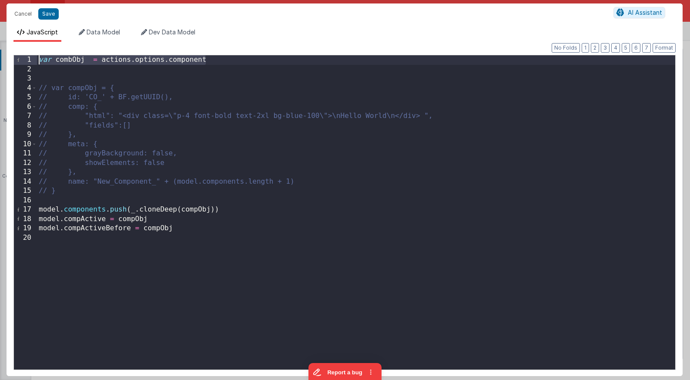
drag, startPoint x: 229, startPoint y: 62, endPoint x: 108, endPoint y: 70, distance: 121.3
click at [56, 52] on div "Format 7 6 5 4 3 2 1 No Folds 1 2 3 4 5 6 7 8 9 10 11 12 13 14 15 16 17 18 19 2…" at bounding box center [344, 209] width 662 height 320
click at [91, 202] on div "var combObj = actions . options . component // var compObj = { // id: 'CO_' + B…" at bounding box center [356, 221] width 638 height 333
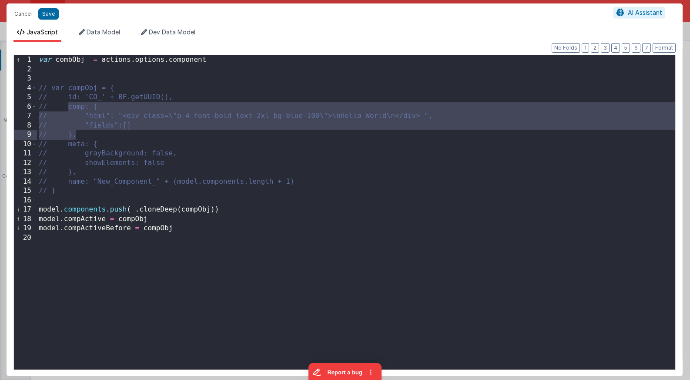
drag, startPoint x: 68, startPoint y: 109, endPoint x: 87, endPoint y: 131, distance: 28.7
click at [87, 131] on div "var combObj = actions . options . component // var compObj = { // id: 'CO_' + B…" at bounding box center [356, 221] width 638 height 333
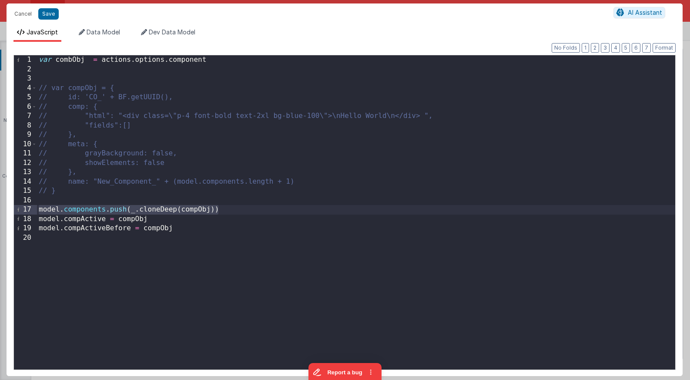
drag, startPoint x: 239, startPoint y: 211, endPoint x: 21, endPoint y: 212, distance: 218.0
click at [21, 212] on div "1 2 3 4 5 6 7 8 9 10 11 12 13 14 15 16 17 18 19 20 var combObj = actions . opti…" at bounding box center [344, 212] width 662 height 315
click at [158, 219] on div "var combObj = actions . options . component // var compObj = { // id: 'CO_' + B…" at bounding box center [356, 221] width 638 height 333
click at [90, 187] on div "var combObj = actions . options . component // var compObj = { // id: 'CO_' + B…" at bounding box center [356, 221] width 638 height 333
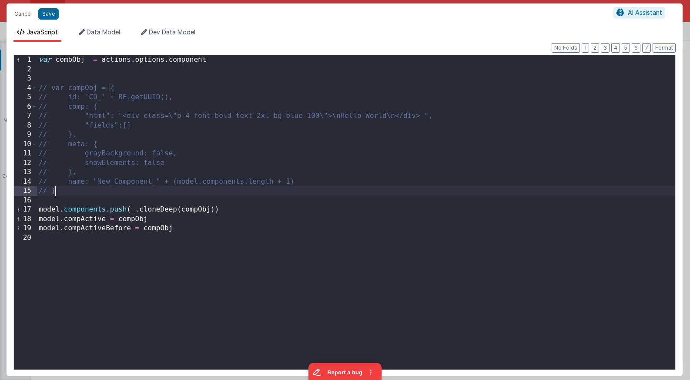
click at [94, 182] on div "var combObj = actions . options . component // var compObj = { // id: 'CO_' + B…" at bounding box center [356, 221] width 638 height 333
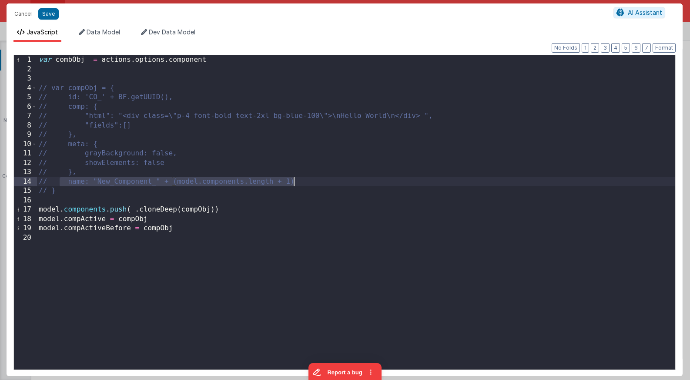
drag, startPoint x: 113, startPoint y: 182, endPoint x: 217, endPoint y: 124, distance: 119.6
click at [332, 183] on div "var combObj = actions . options . component // var compObj = { // id: 'CO_' + B…" at bounding box center [356, 221] width 638 height 333
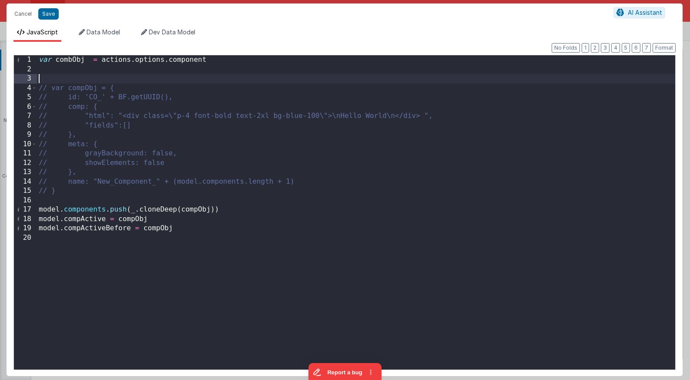
click at [161, 78] on div "var combObj = actions . options . component // var compObj = { // id: 'CO_' + B…" at bounding box center [356, 221] width 638 height 333
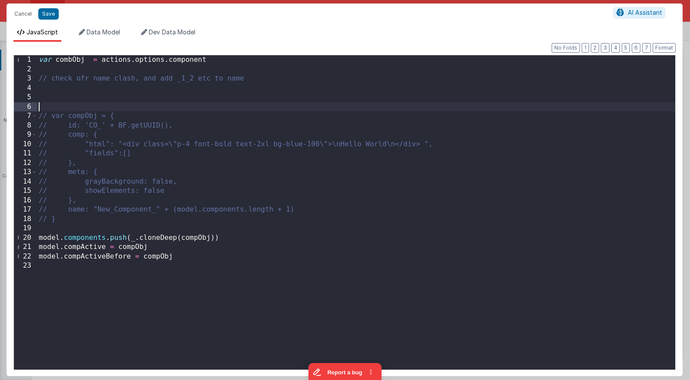
click at [83, 77] on div "var combObj = actions . options . component // check ofr name clash, and add _1…" at bounding box center [356, 221] width 638 height 333
drag, startPoint x: 110, startPoint y: 211, endPoint x: 141, endPoint y: 185, distance: 40.2
click at [110, 211] on div "var combObj = actions . options . component // check for name clash, and add _1…" at bounding box center [356, 221] width 638 height 333
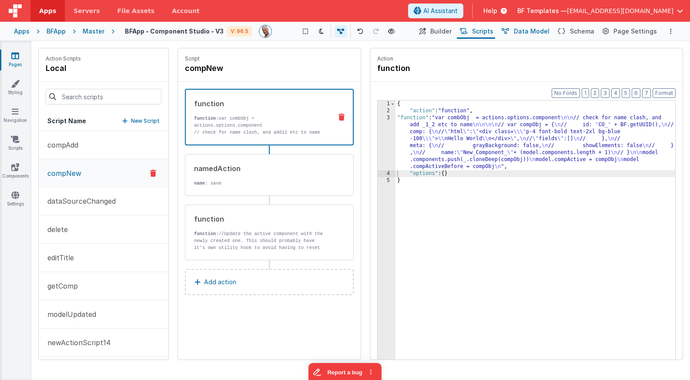
click at [528, 34] on span "Data Model" at bounding box center [532, 31] width 36 height 9
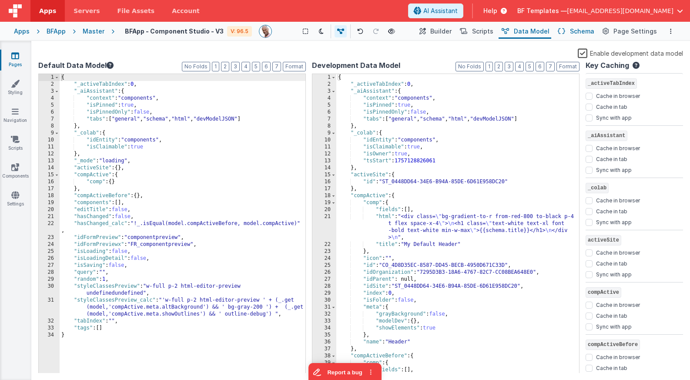
click at [571, 35] on button "Schema" at bounding box center [575, 31] width 41 height 15
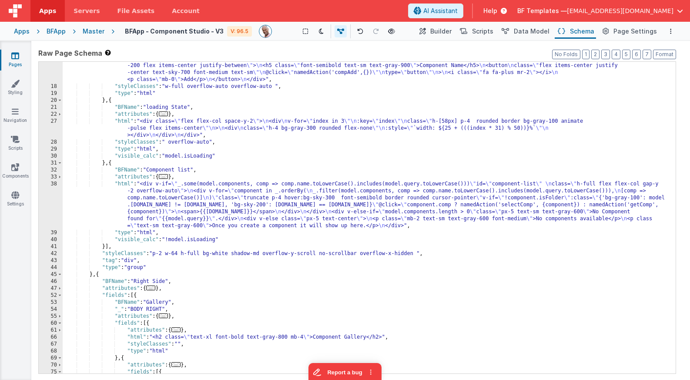
scroll to position [77, 0]
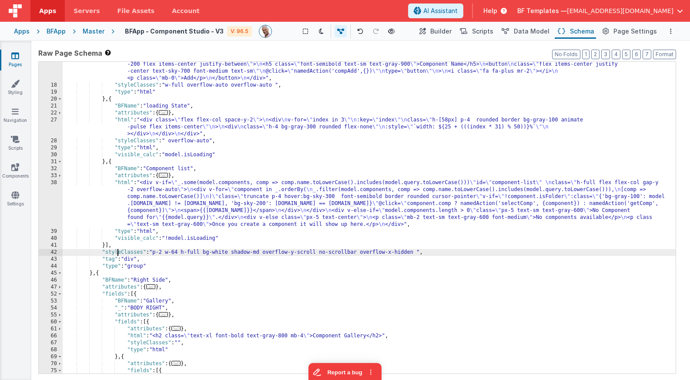
click at [117, 252] on div ""html" : " \n <div class= \" mb-2 \" > \n <div class= \" relative rounded-md sh…" at bounding box center [369, 220] width 613 height 360
type input "_"
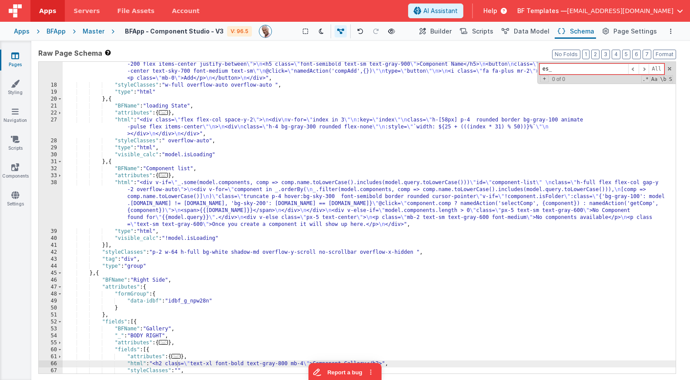
scroll to position [1341, 0]
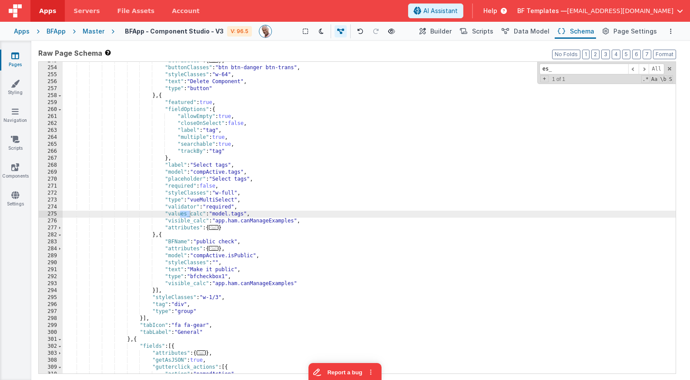
type input "es_"
click at [394, 214] on div ""attributes" : { ... } , "buttonClasses" : "btn btn-danger btn-trans" , "styleC…" at bounding box center [369, 220] width 613 height 326
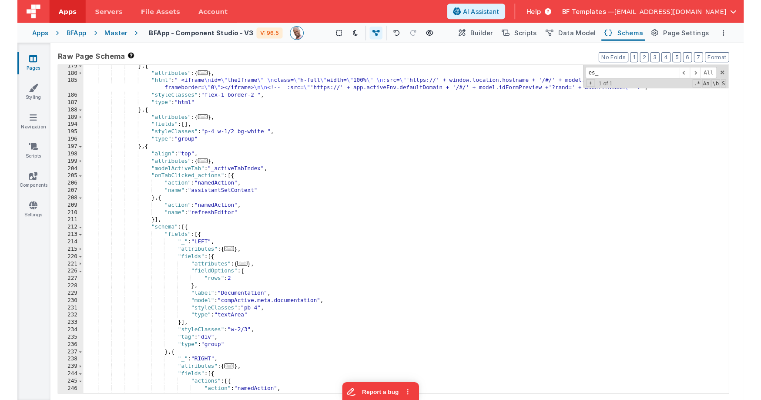
scroll to position [0, 0]
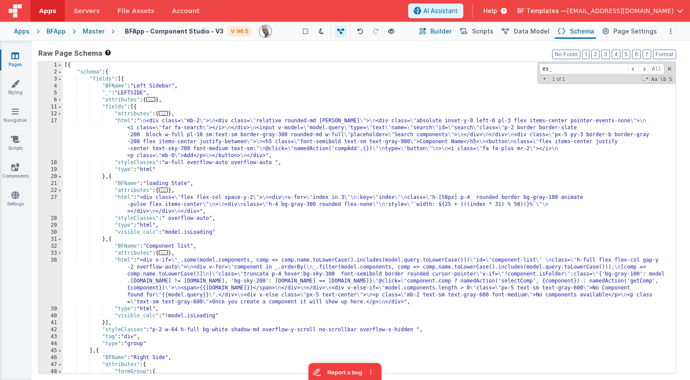
click at [452, 34] on span "Builder" at bounding box center [440, 31] width 21 height 9
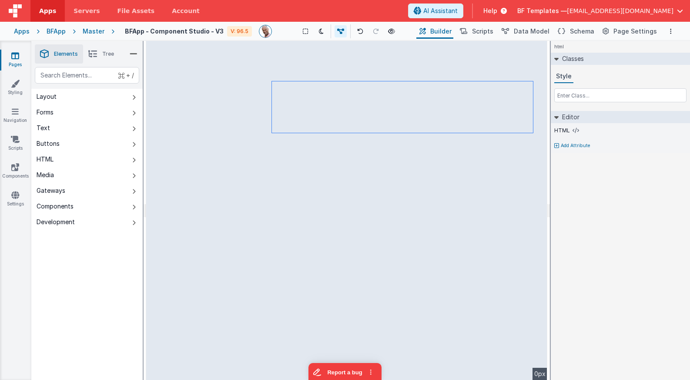
click at [101, 50] on li "Tree" at bounding box center [101, 53] width 36 height 19
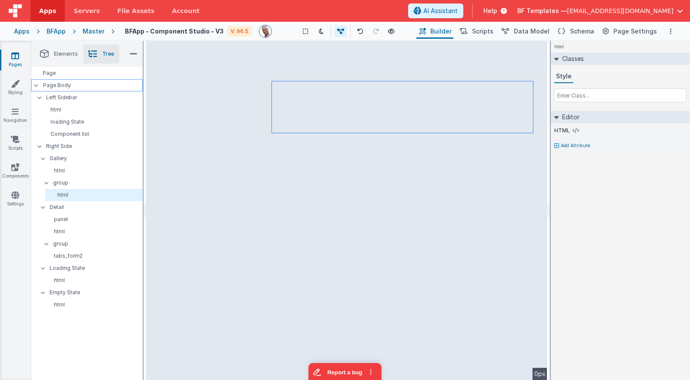
click at [54, 84] on p "Page Body" at bounding box center [93, 85] width 100 height 7
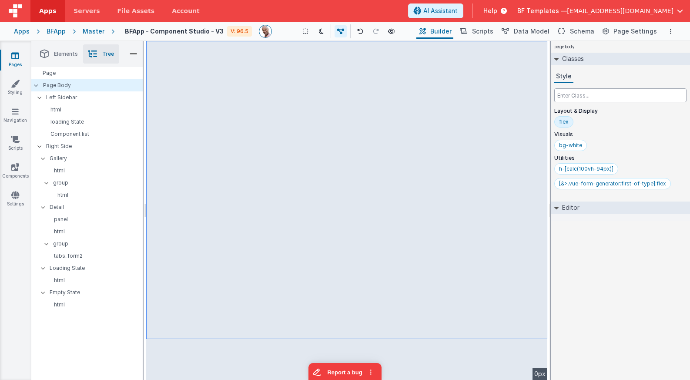
click at [576, 96] on input "text" at bounding box center [620, 95] width 132 height 14
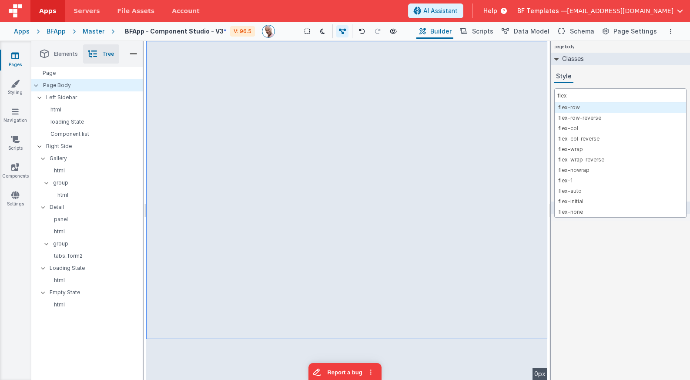
type input "flex-1"
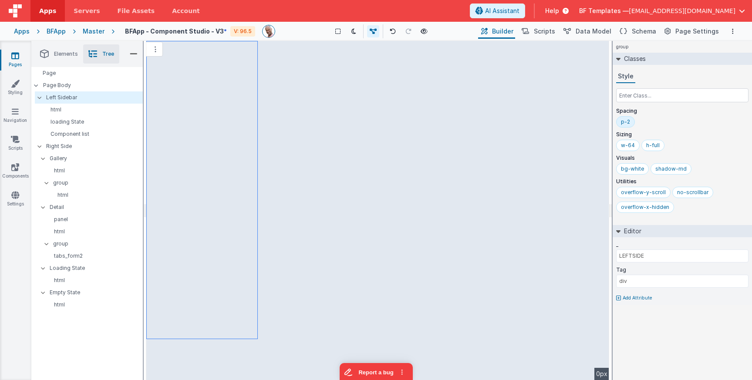
type input "BODY RIGHT"
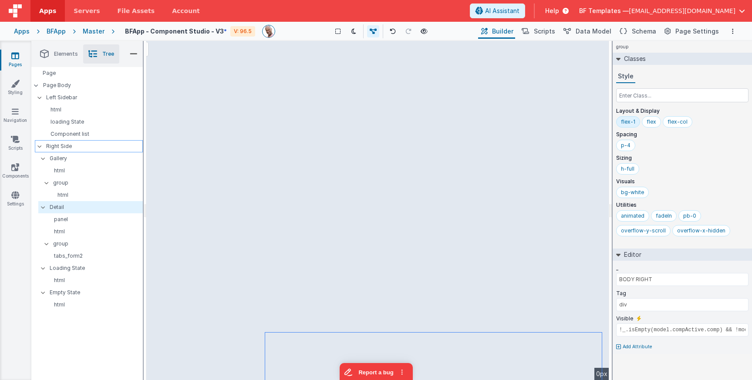
click at [56, 148] on p "Right Side" at bounding box center [94, 146] width 96 height 10
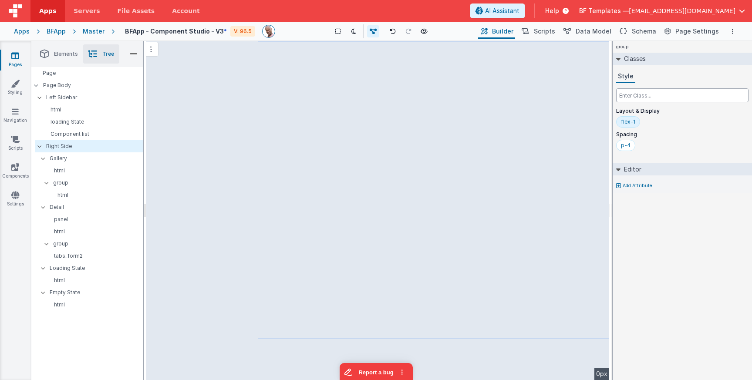
click at [648, 96] on input "text" at bounding box center [682, 95] width 132 height 14
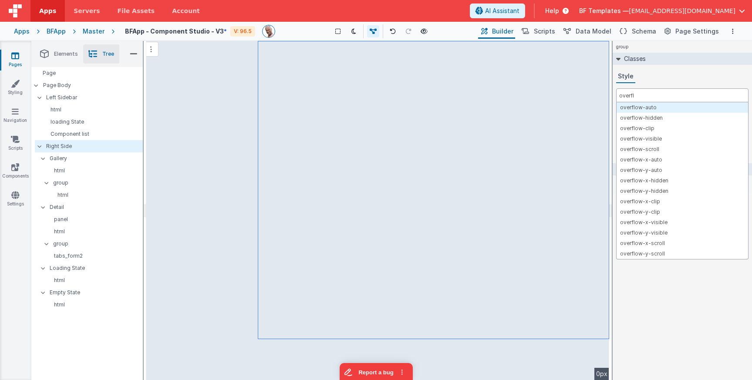
type input "overflo"
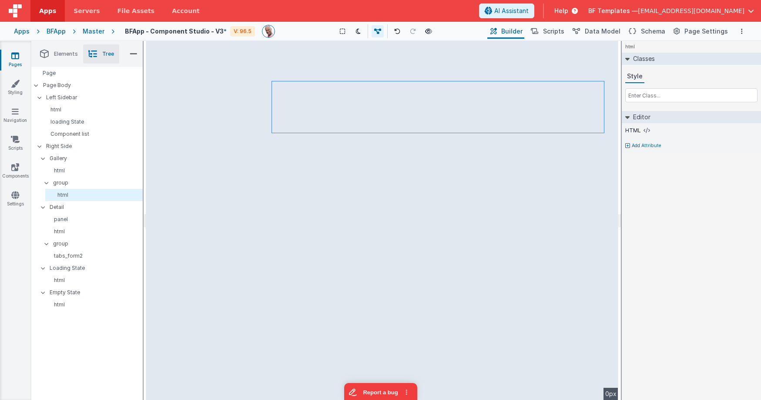
click at [16, 188] on div "Pages Styling Navigation Scripts Components Settings" at bounding box center [15, 220] width 31 height 359
click at [16, 196] on icon at bounding box center [15, 195] width 8 height 9
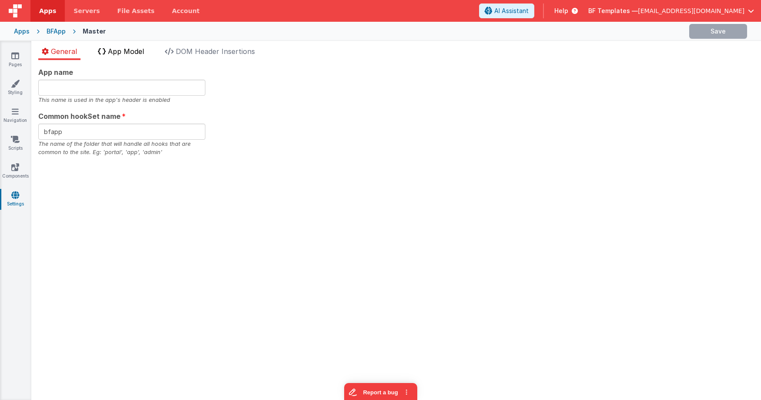
click at [130, 53] on span "App Model" at bounding box center [126, 51] width 36 height 9
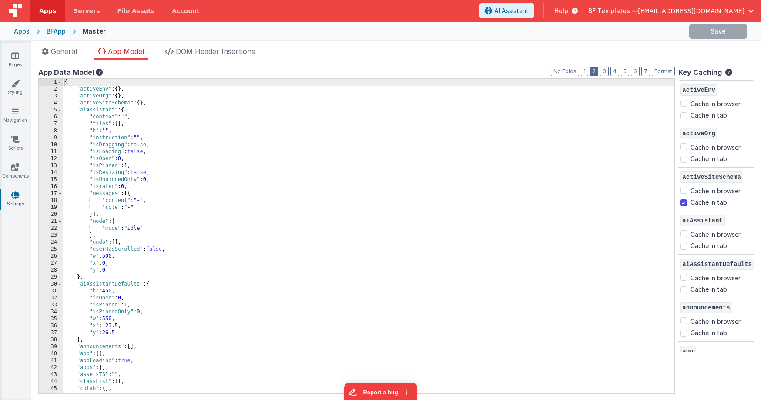
drag, startPoint x: 594, startPoint y: 70, endPoint x: 497, endPoint y: 93, distance: 99.6
click at [594, 70] on button "2" at bounding box center [594, 72] width 8 height 10
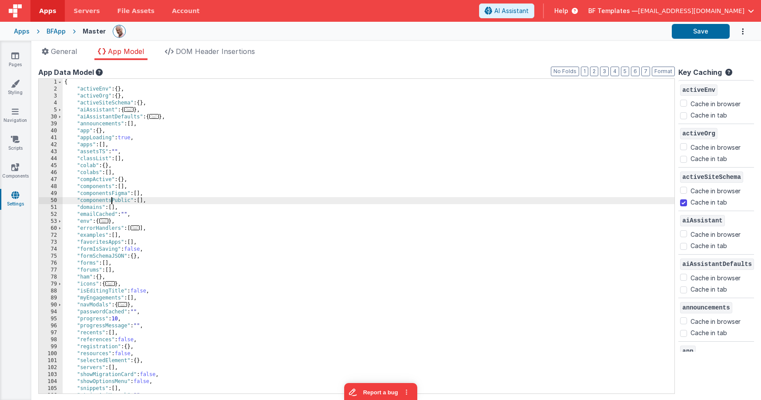
drag, startPoint x: 113, startPoint y: 199, endPoint x: 111, endPoint y: 191, distance: 8.0
click at [113, 199] on div "{ "activeEnv" : { } , "activeOrg" : { } , "activeSiteSchema" : { } , "aiAssista…" at bounding box center [369, 243] width 612 height 329
click at [104, 189] on div "{ "activeEnv" : { } , "activeOrg" : { } , "activeSiteSchema" : { } , "aiAssista…" at bounding box center [369, 243] width 612 height 329
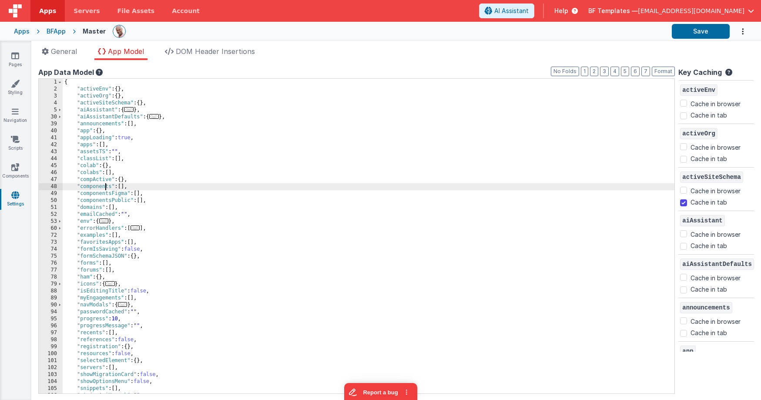
click at [104, 189] on div "{ "activeEnv" : { } , "activeOrg" : { } , "activeSiteSchema" : { } , "aiAssista…" at bounding box center [369, 243] width 612 height 329
click at [118, 200] on div "{ "activeEnv" : { } , "activeOrg" : { } , "activeSiteSchema" : { } , "aiAssista…" at bounding box center [369, 243] width 612 height 329
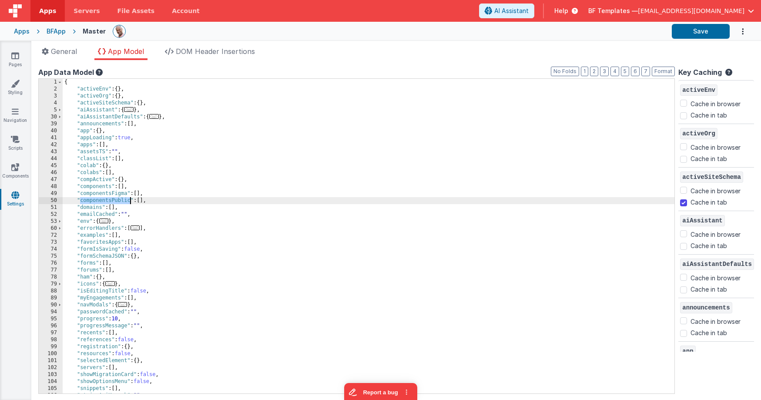
drag, startPoint x: 118, startPoint y: 200, endPoint x: 141, endPoint y: 202, distance: 22.3
click at [118, 200] on div "{ "activeEnv" : { } , "activeOrg" : { } , "activeSiteSchema" : { } , "aiAssista…" at bounding box center [369, 243] width 612 height 329
drag, startPoint x: 126, startPoint y: 199, endPoint x: 72, endPoint y: 200, distance: 54.0
click at [72, 200] on div "{ "activeEnv" : { } , "activeOrg" : { } , "activeSiteSchema" : { } , "aiAssista…" at bounding box center [369, 243] width 612 height 329
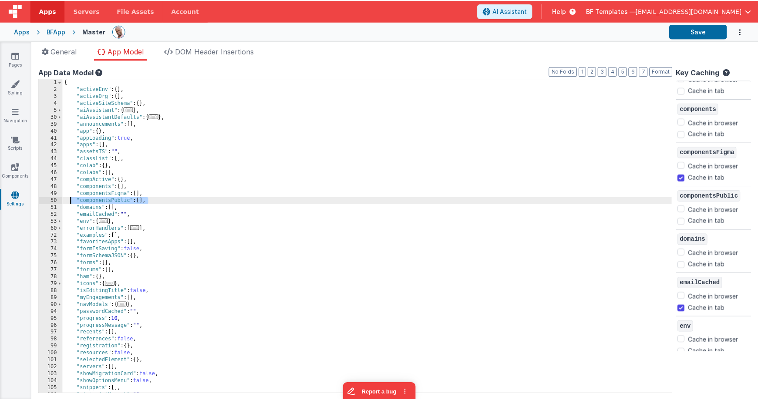
scroll to position [592, 0]
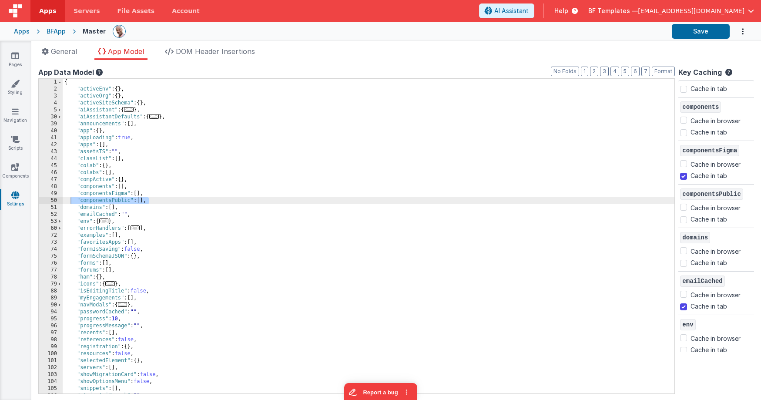
click at [21, 12] on img at bounding box center [15, 10] width 13 height 13
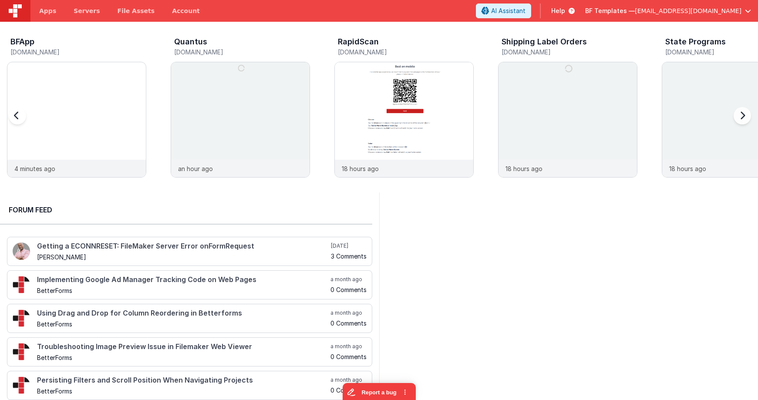
click at [34, 104] on div at bounding box center [26, 120] width 35 height 125
click at [51, 62] on img at bounding box center [76, 62] width 138 height 0
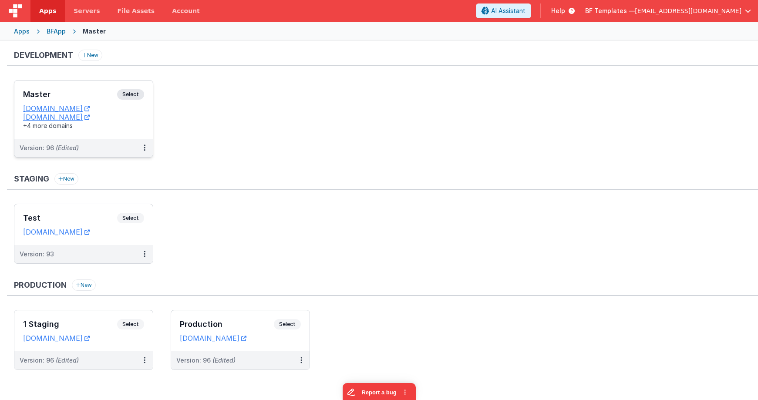
click at [139, 89] on div "Master Select URLs appdev.fmbetterforms.com c9dev.bfoperations.com +4 more doma…" at bounding box center [83, 110] width 138 height 58
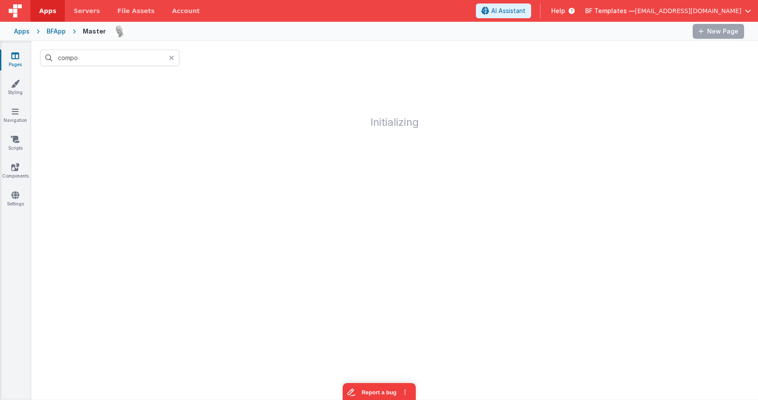
click at [170, 57] on icon at bounding box center [171, 57] width 5 height 7
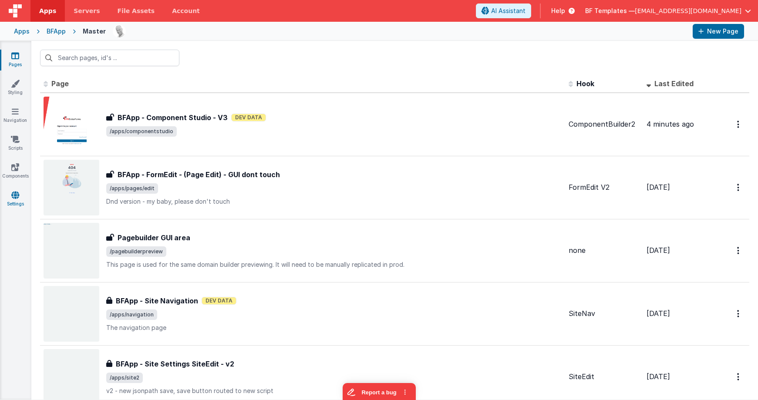
click at [16, 199] on link "Settings" at bounding box center [15, 199] width 31 height 17
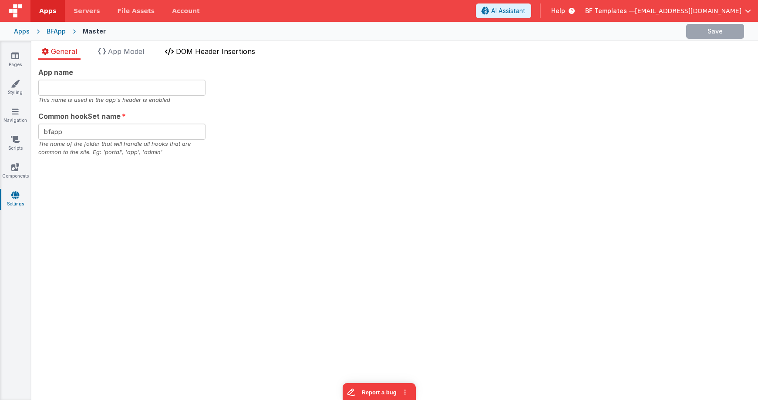
click at [224, 51] on span "DOM Header Insertions" at bounding box center [215, 51] width 79 height 9
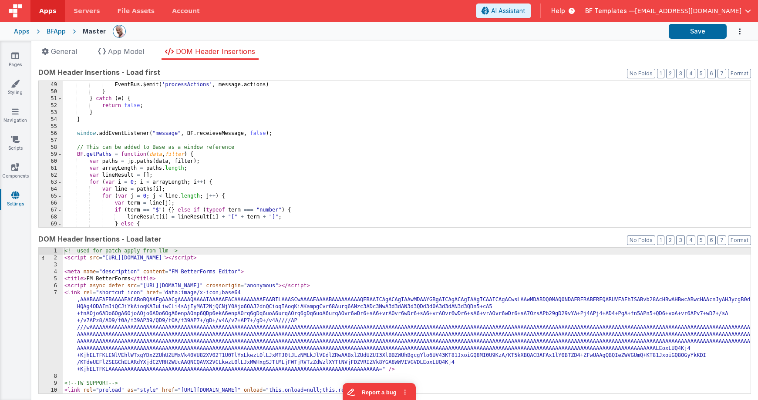
scroll to position [333, 0]
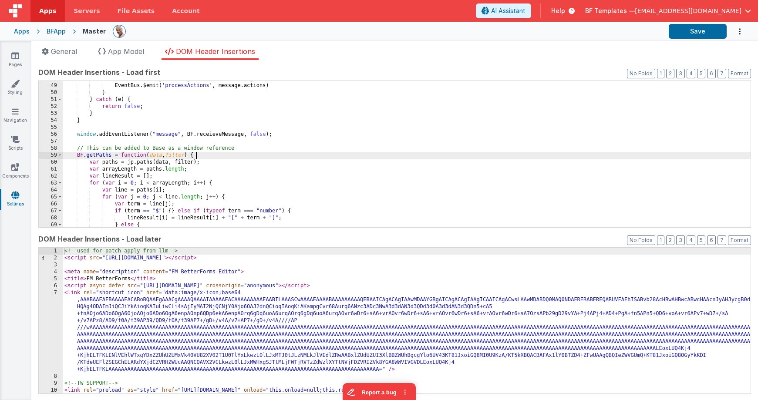
click at [346, 153] on div "// console.log('Meeesage received:', message) EventBus . $emit ( 'processAction…" at bounding box center [407, 155] width 688 height 160
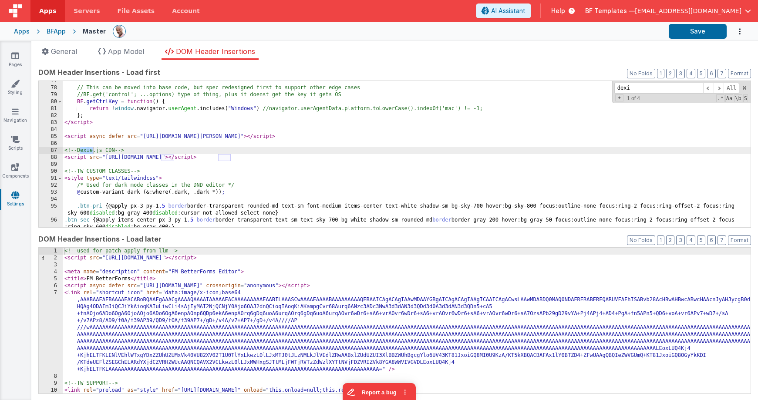
scroll to position [533, 0]
type input "dexi"
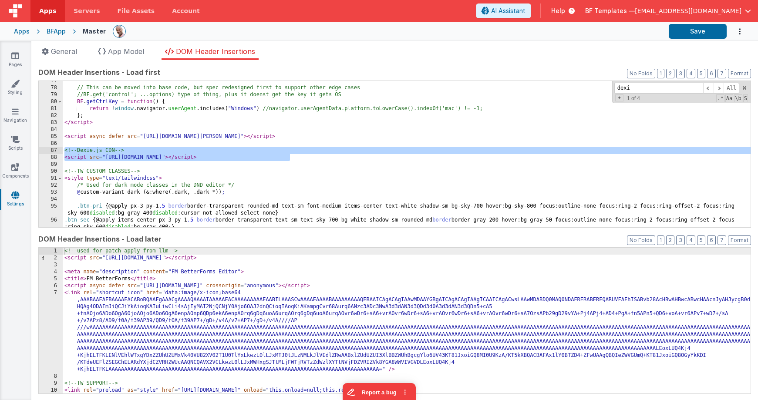
drag, startPoint x: 312, startPoint y: 158, endPoint x: 60, endPoint y: 151, distance: 252.9
click at [60, 151] on div "77 78 79 80 81 82 83 84 85 86 87 88 89 90 91 92 93 94 95 96 97 // This can be m…" at bounding box center [394, 154] width 712 height 147
click at [658, 87] on span at bounding box center [718, 88] width 10 height 11
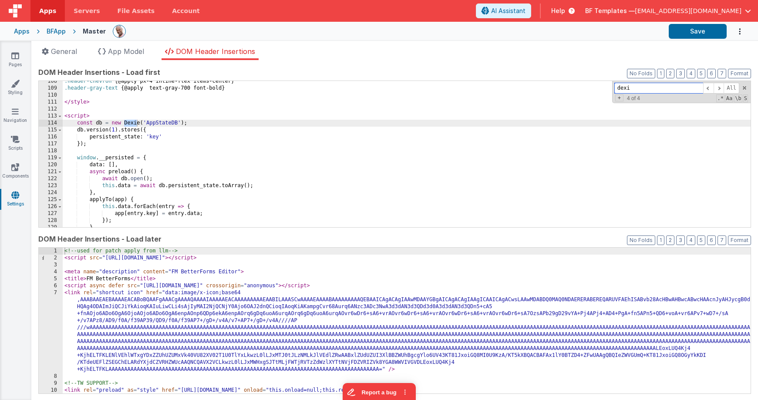
scroll to position [771, 0]
click at [157, 123] on div ".header-chevron { @apply px-4 inline-flex items-center } .header-gray-text { @a…" at bounding box center [407, 156] width 688 height 160
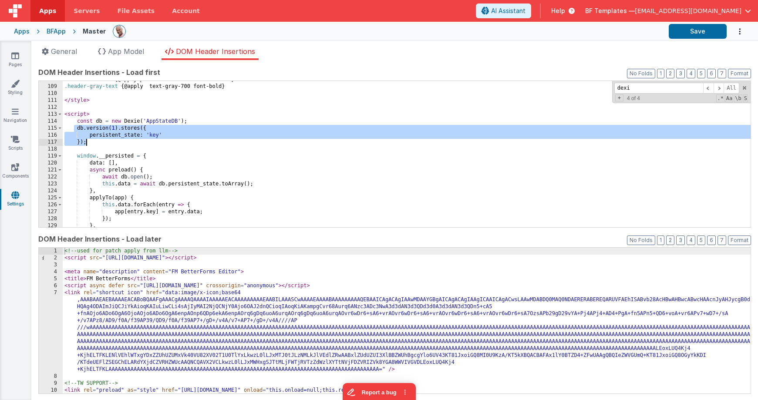
drag, startPoint x: 75, startPoint y: 128, endPoint x: 107, endPoint y: 143, distance: 34.8
click at [107, 143] on div ".header-chevron { @apply px-4 inline-flex items-center } .header-gray-text { @a…" at bounding box center [407, 156] width 688 height 160
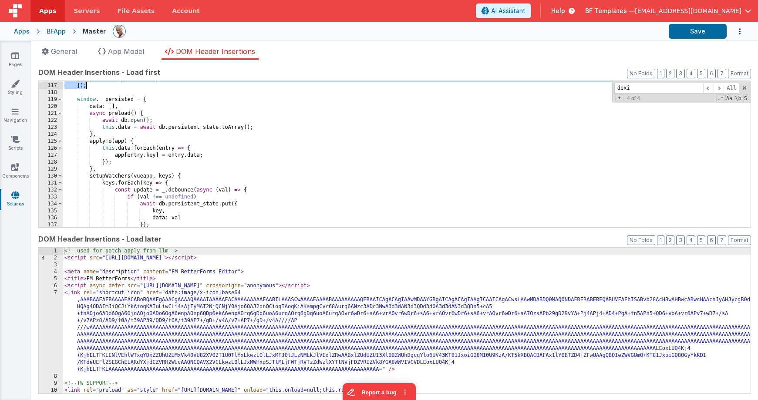
scroll to position [833, 0]
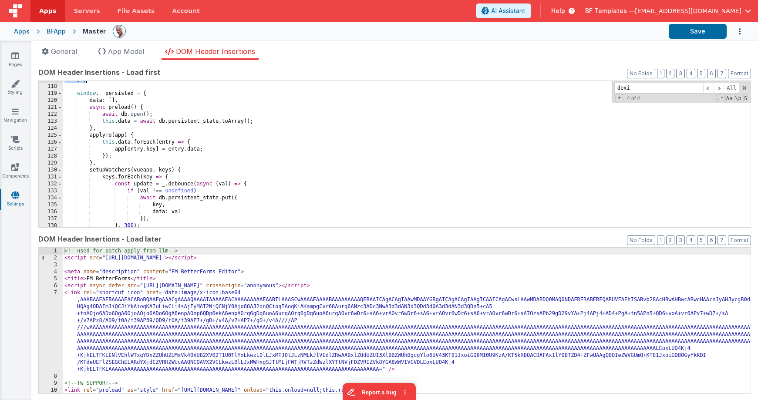
click at [114, 94] on div "}) ; window . __persisted = { data : [ ] , async preload ( ) { await db . open …" at bounding box center [407, 156] width 688 height 160
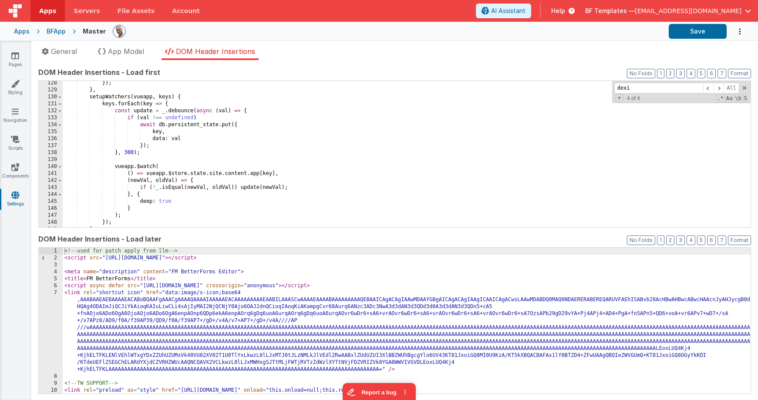
scroll to position [906, 0]
click at [177, 100] on div "}) ; } , setupWatchers ( vueapp , keys ) { keys . forEach ( key => { const upda…" at bounding box center [407, 161] width 688 height 160
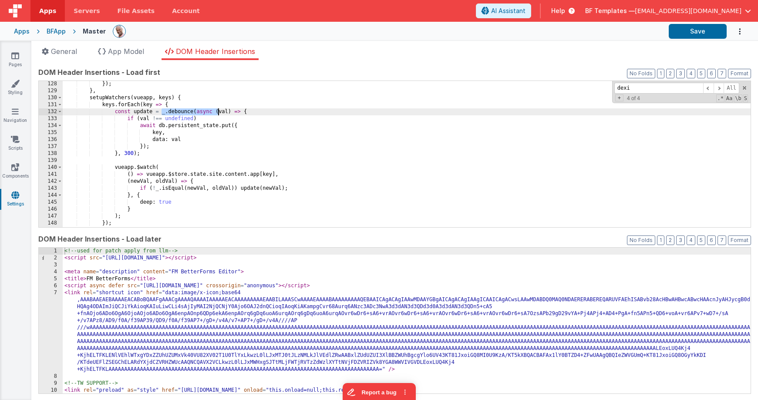
drag, startPoint x: 162, startPoint y: 113, endPoint x: 218, endPoint y: 111, distance: 55.3
click at [218, 111] on div "}) ; } , setupWatchers ( vueapp , keys ) { keys . forEach ( key => { const upda…" at bounding box center [407, 161] width 688 height 160
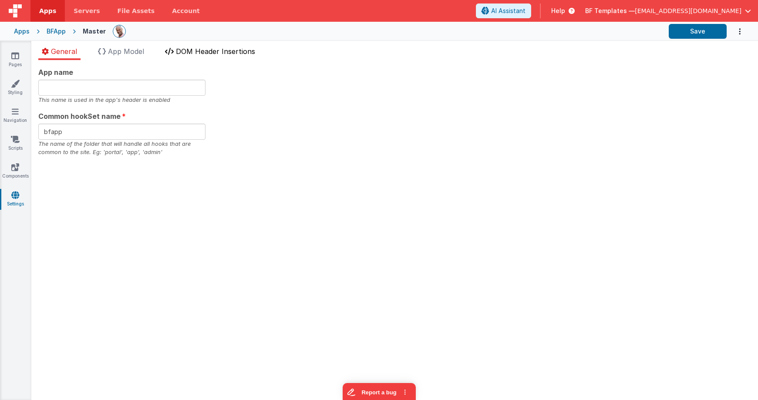
click at [195, 50] on span "DOM Header Insertions" at bounding box center [215, 51] width 79 height 9
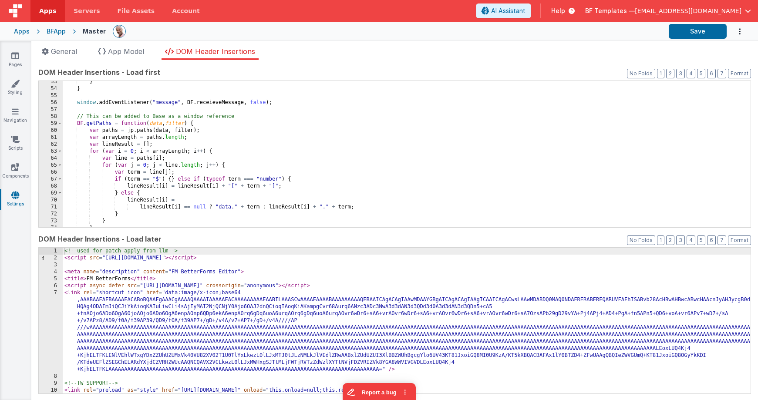
scroll to position [365, 0]
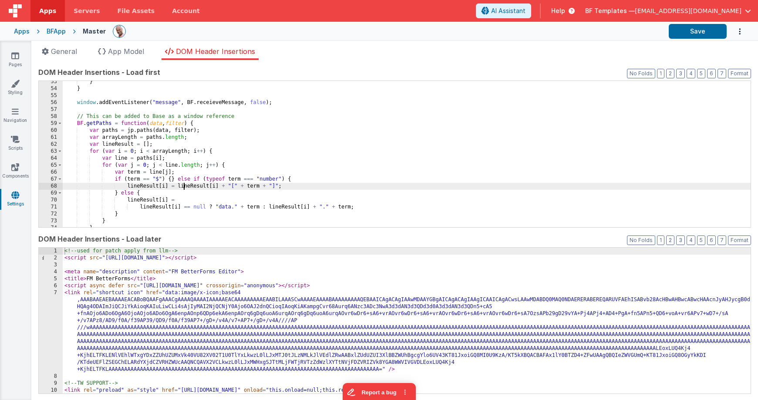
click at [182, 188] on div "} } window . addEventListener ( "message" , BF . receieveMessage , false ) ; //…" at bounding box center [407, 158] width 688 height 160
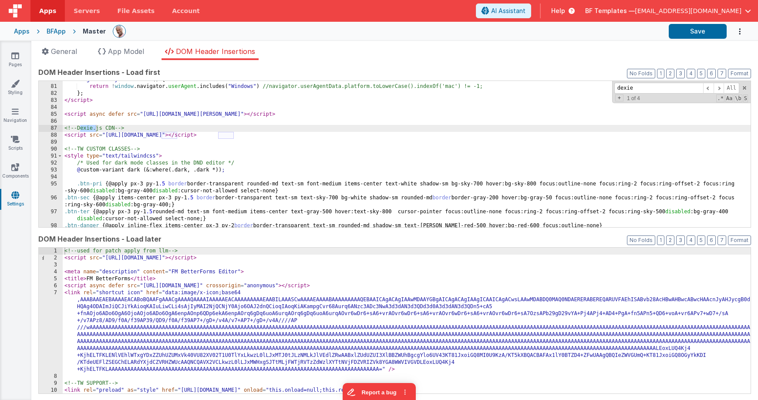
scroll to position [590, 0]
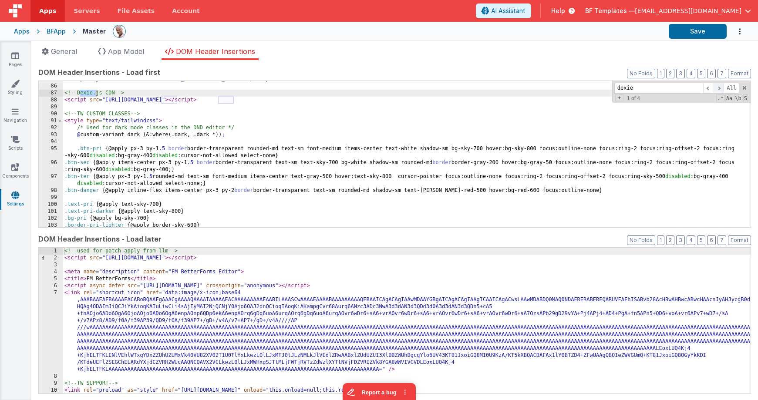
type input "dexie"
click at [658, 88] on span at bounding box center [718, 88] width 10 height 11
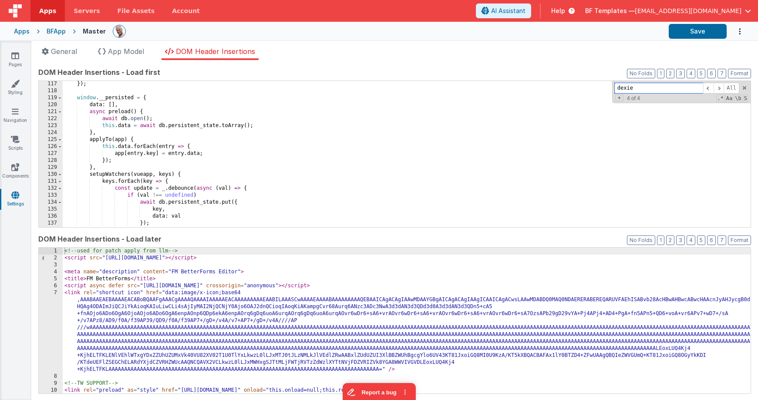
scroll to position [829, 0]
click at [146, 182] on div "}) ; window . __persisted = { data : [ ] , async preload ( ) { await db . open …" at bounding box center [407, 161] width 688 height 160
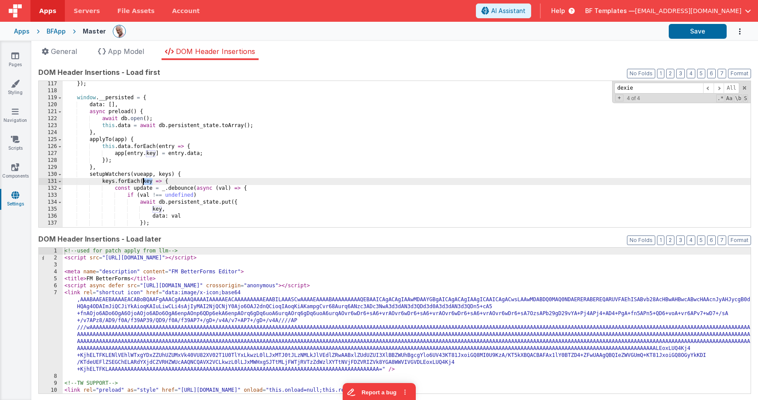
click at [146, 182] on div "}) ; window . __persisted = { data : [ ] , async preload ( ) { await db . open …" at bounding box center [407, 161] width 688 height 160
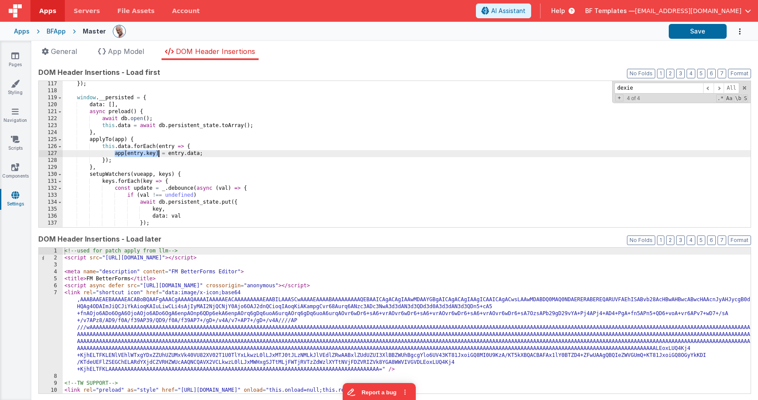
drag, startPoint x: 115, startPoint y: 153, endPoint x: 151, endPoint y: 152, distance: 36.1
click at [158, 153] on div "}) ; window . __persisted = { data : [ ] , async preload ( ) { await db . open …" at bounding box center [407, 161] width 688 height 160
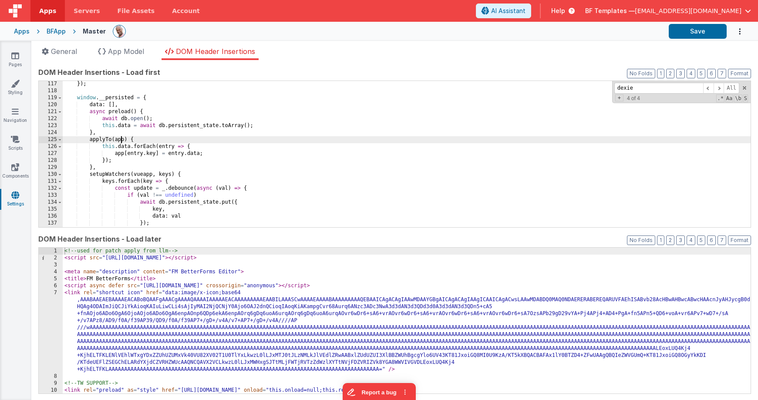
click at [122, 141] on div "}) ; window . __persisted = { data : [ ] , async preload ( ) { await db . open …" at bounding box center [407, 161] width 688 height 160
click at [60, 174] on span at bounding box center [59, 174] width 5 height 7
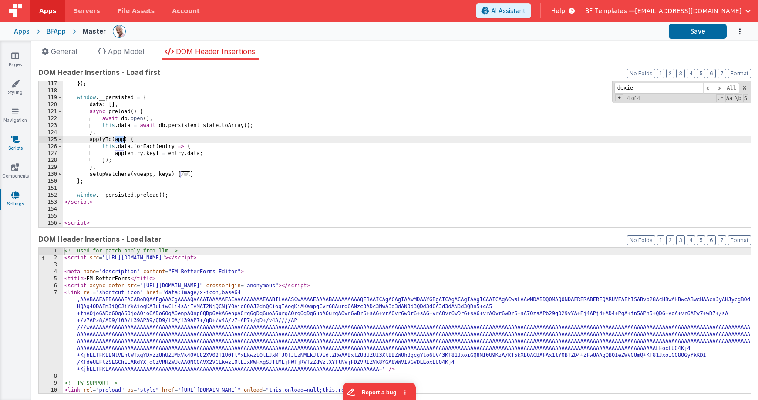
click at [16, 142] on icon at bounding box center [15, 139] width 9 height 9
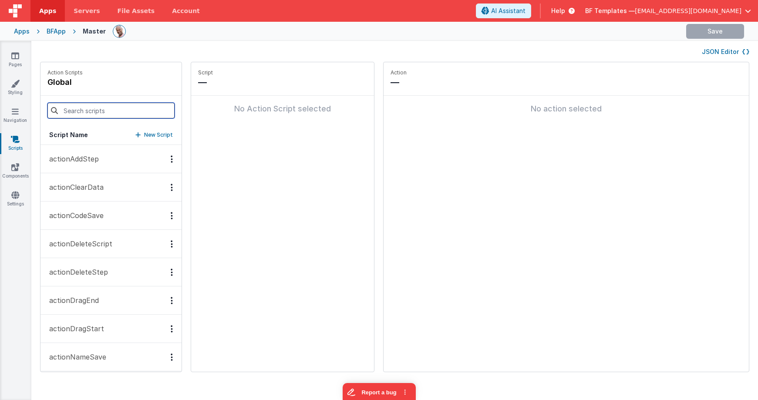
click at [137, 111] on input at bounding box center [110, 111] width 127 height 16
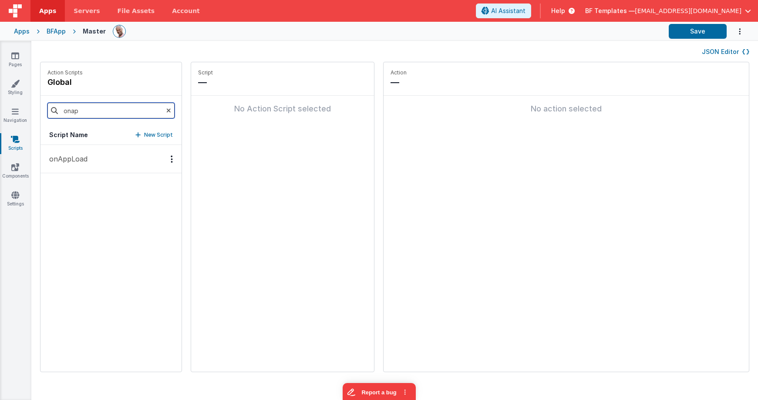
type input "onap"
click at [109, 153] on button "onAppLoad" at bounding box center [110, 159] width 141 height 28
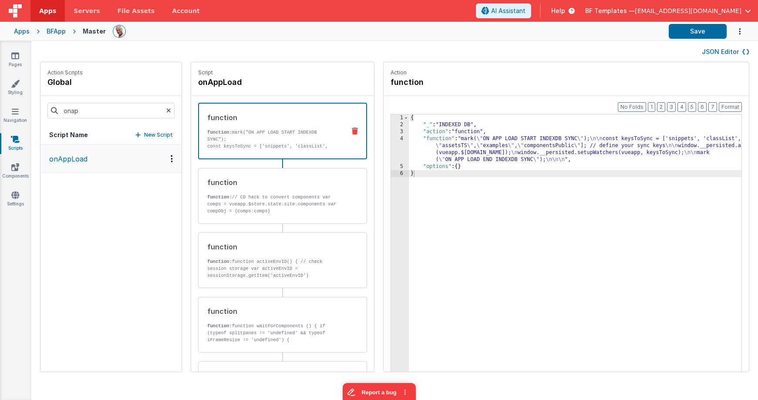
click at [493, 149] on div "{ "_" : "INDEXED DB" , "action" : "function" , "function" : "mark( \" ON APP LO…" at bounding box center [588, 263] width 358 height 298
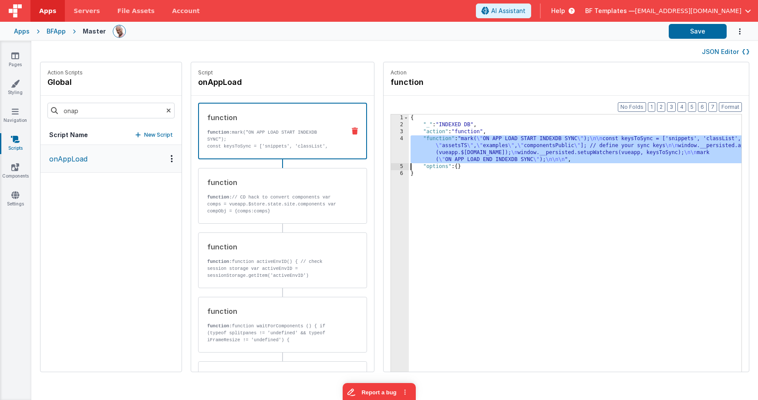
click at [391, 144] on div "4" at bounding box center [400, 149] width 18 height 28
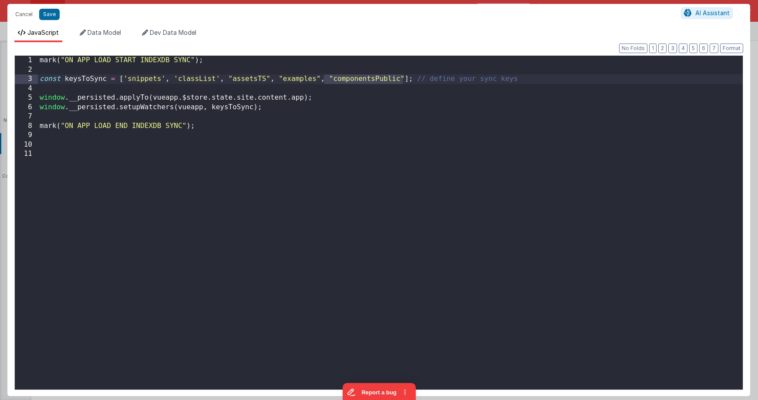
drag, startPoint x: 403, startPoint y: 79, endPoint x: 324, endPoint y: 80, distance: 79.2
click at [325, 80] on div "mark ( "ON APP LOAD START INDEXDB SYNC" ) ; const keysToSync = [ 'snippets' , '…" at bounding box center [390, 232] width 705 height 352
click at [425, 80] on div "mark ( "ON APP LOAD START INDEXDB SYNC" ) ; const keysToSync = [ 'snippets' , '…" at bounding box center [390, 232] width 705 height 352
drag, startPoint x: 122, startPoint y: 92, endPoint x: 68, endPoint y: 97, distance: 54.6
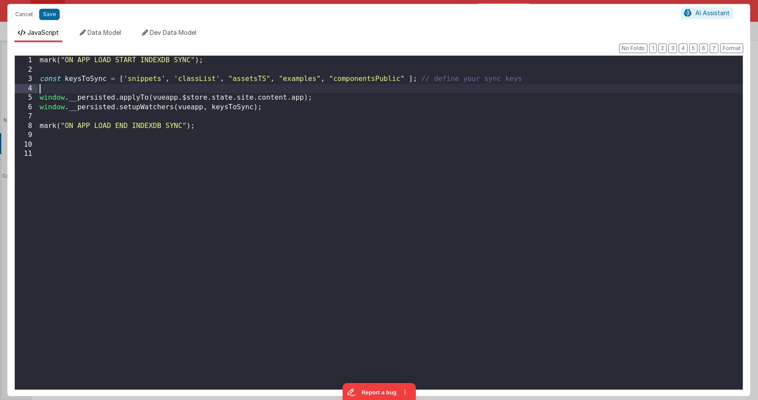
click at [122, 92] on div "mark ( "ON APP LOAD START INDEXDB SYNC" ) ; const keysToSync = [ 'snippets' , '…" at bounding box center [390, 232] width 705 height 352
click at [103, 101] on div "mark ( "ON APP LOAD START INDEXDB SYNC" ) ; const keysToSync = [ 'snippets' , '…" at bounding box center [390, 232] width 705 height 352
click at [110, 114] on div "mark ( "ON APP LOAD START INDEXDB SYNC" ) ; const keysToSync = [ 'snippets' , '…" at bounding box center [390, 232] width 705 height 352
click at [138, 102] on div "mark ( "ON APP LOAD START INDEXDB SYNC" ) ; const keysToSync = [ 'snippets' , '…" at bounding box center [390, 232] width 705 height 352
click at [114, 115] on div "mark ( "ON APP LOAD START INDEXDB SYNC" ) ; const keysToSync = [ 'snippets' , '…" at bounding box center [390, 232] width 705 height 352
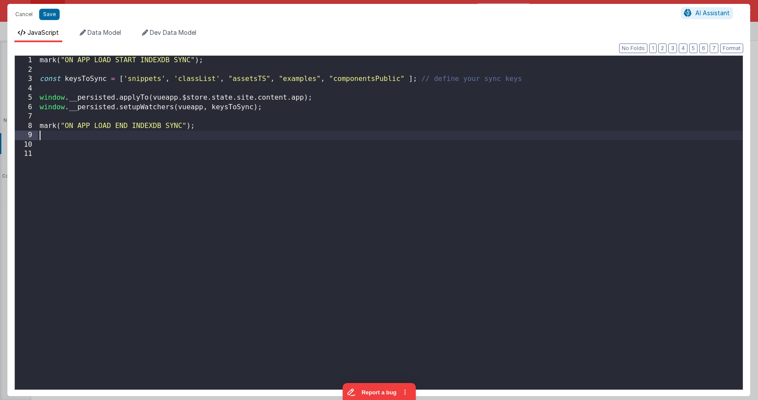
click at [227, 131] on div "mark ( "ON APP LOAD START INDEXDB SYNC" ) ; const keysToSync = [ 'snippets' , '…" at bounding box center [390, 232] width 705 height 352
drag, startPoint x: 71, startPoint y: 53, endPoint x: 68, endPoint y: 61, distance: 8.7
click at [46, 52] on div "Format 7 6 5 4 3 2 1 No Folds 1 2 3 4 5 6 7 8 9 10 11 mark ( "ON APP LOAD START…" at bounding box center [378, 219] width 728 height 340
click at [26, 15] on button "Cancel" at bounding box center [24, 14] width 26 height 12
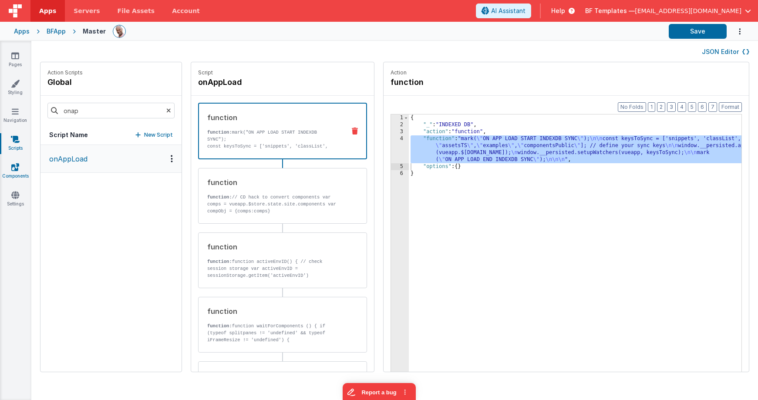
click at [20, 168] on link "Components" at bounding box center [15, 171] width 31 height 17
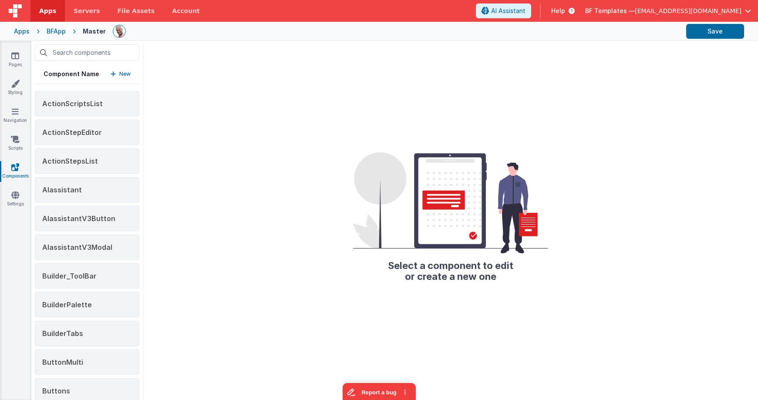
click at [123, 74] on p "New" at bounding box center [124, 74] width 11 height 9
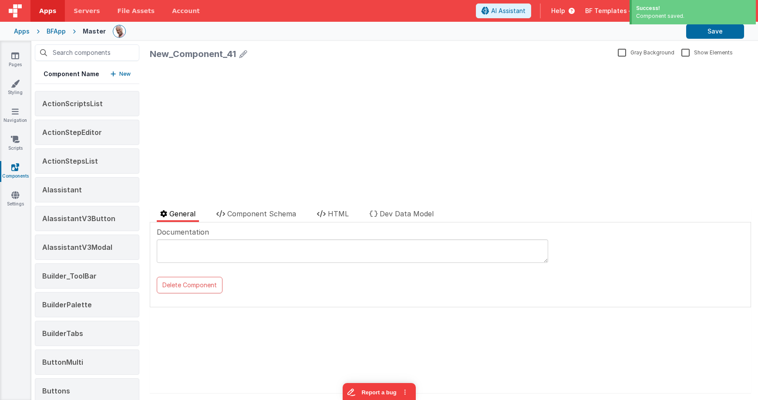
click at [118, 74] on button "New" at bounding box center [121, 74] width 20 height 9
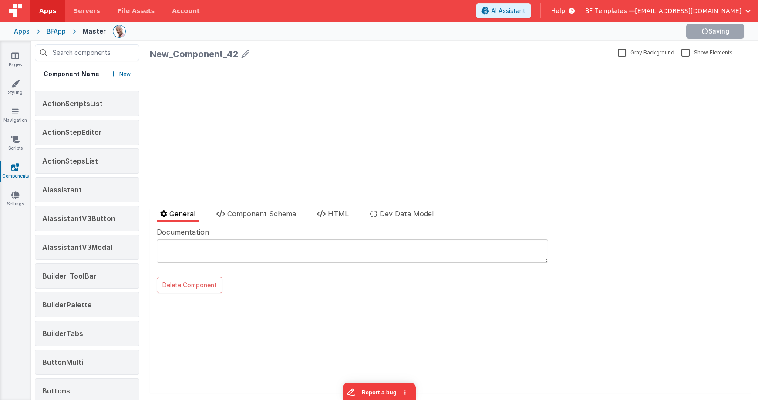
click at [125, 74] on p "New" at bounding box center [124, 74] width 11 height 9
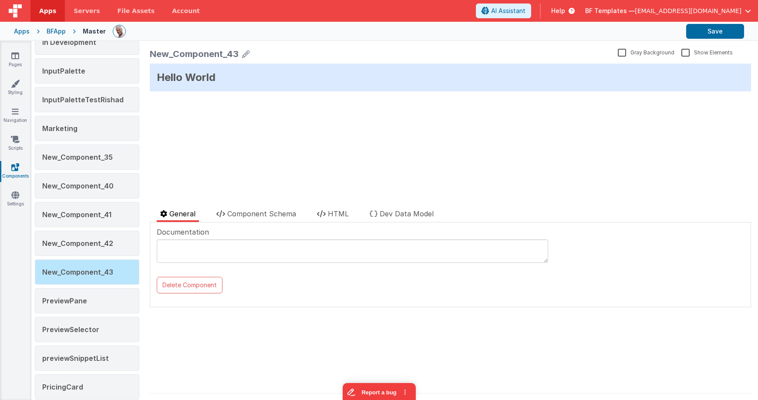
scroll to position [933, 0]
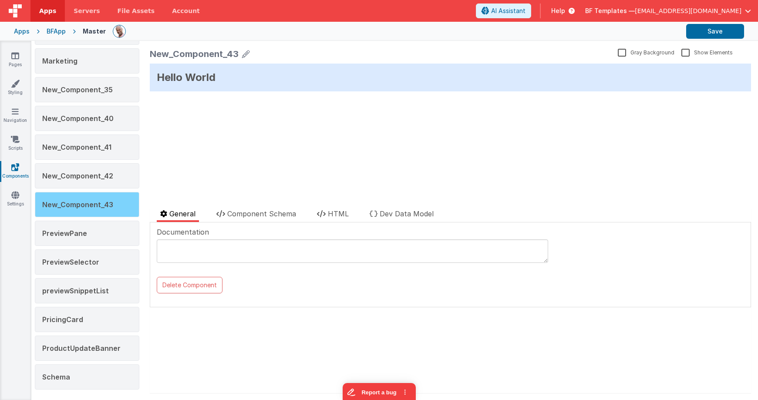
click at [104, 204] on span "New_Component_43" at bounding box center [77, 204] width 71 height 9
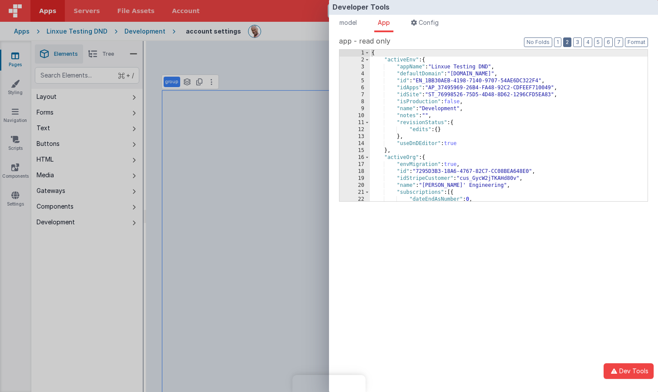
click at [571, 41] on button "2" at bounding box center [567, 42] width 8 height 10
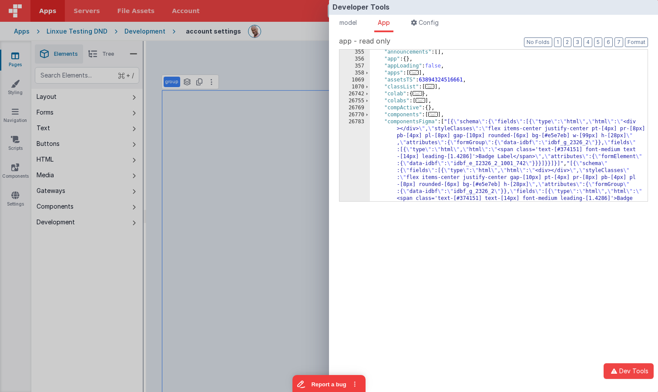
scroll to position [60, 0]
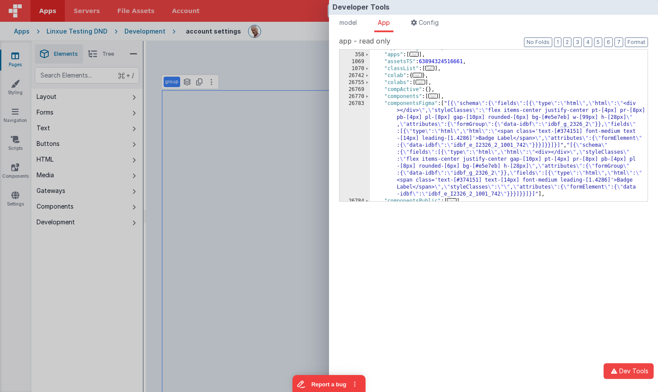
drag, startPoint x: 490, startPoint y: 134, endPoint x: 502, endPoint y: 133, distance: 12.2
click at [490, 134] on div ""appLoading" : false , "apps" : [ ... ] , "assetsTS" : 63894324516661 , "classL…" at bounding box center [509, 126] width 278 height 165
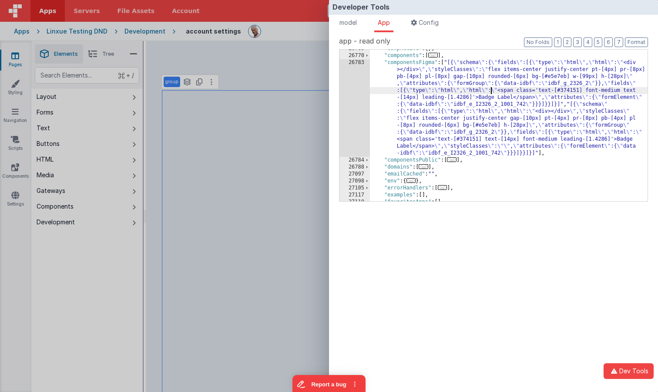
scroll to position [100, 0]
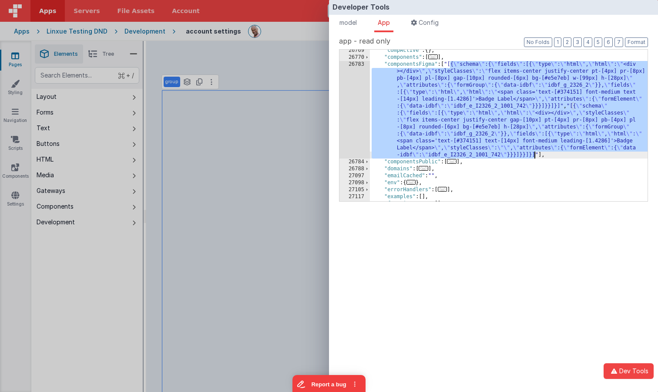
drag, startPoint x: 451, startPoint y: 64, endPoint x: 483, endPoint y: 72, distance: 32.6
click at [535, 156] on div ""compActive" : { } , "components" : [ ... ] , "componentsFigma" : [ "[{ \" sche…" at bounding box center [509, 129] width 278 height 165
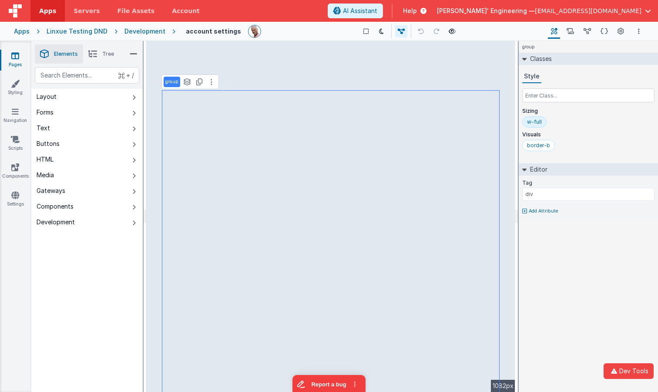
click at [307, 47] on div "Developer Tools model App Params Log (9) Misc Windows Config model - read only …" at bounding box center [329, 196] width 658 height 392
click at [15, 167] on icon at bounding box center [15, 167] width 8 height 9
